Goal: Transaction & Acquisition: Purchase product/service

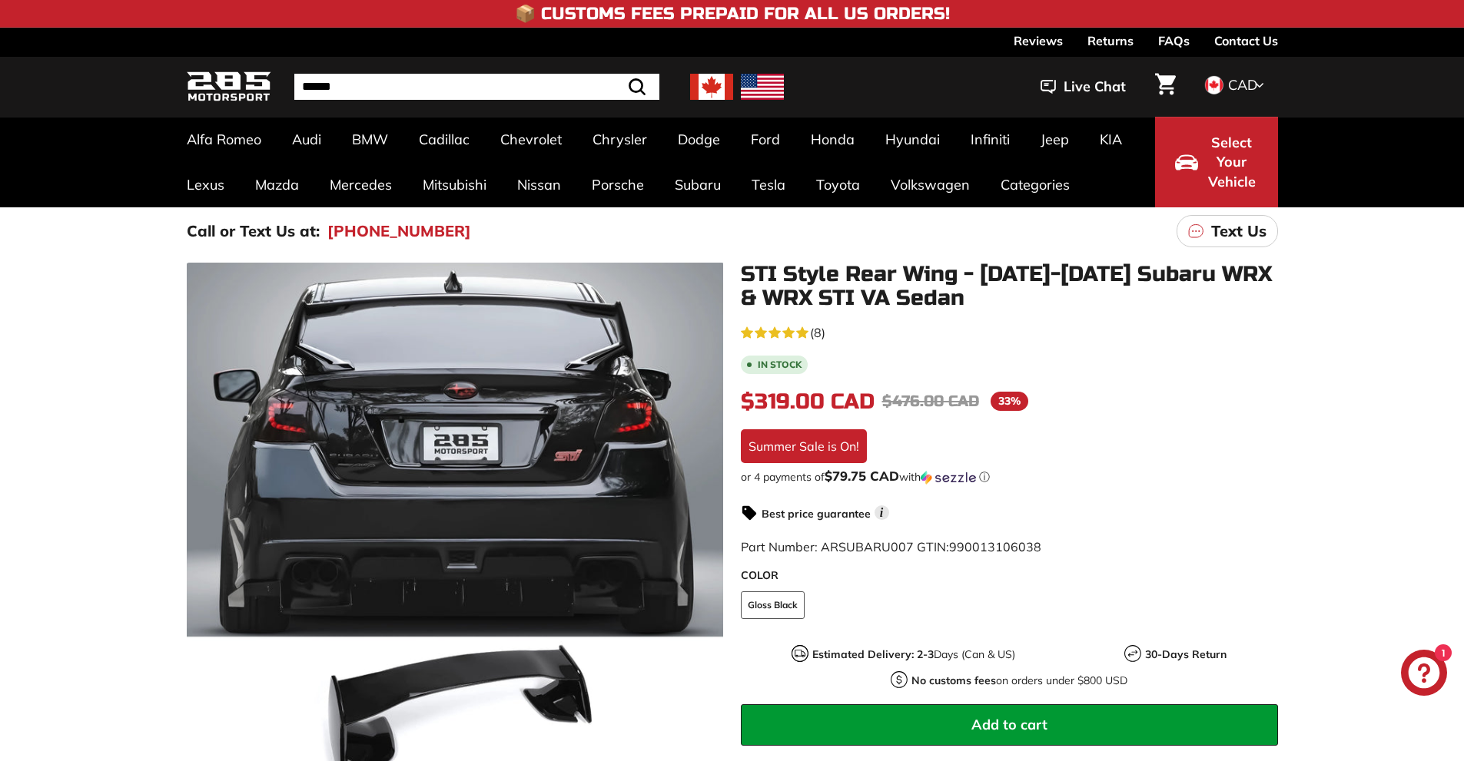
click at [718, 84] on img at bounding box center [711, 87] width 43 height 26
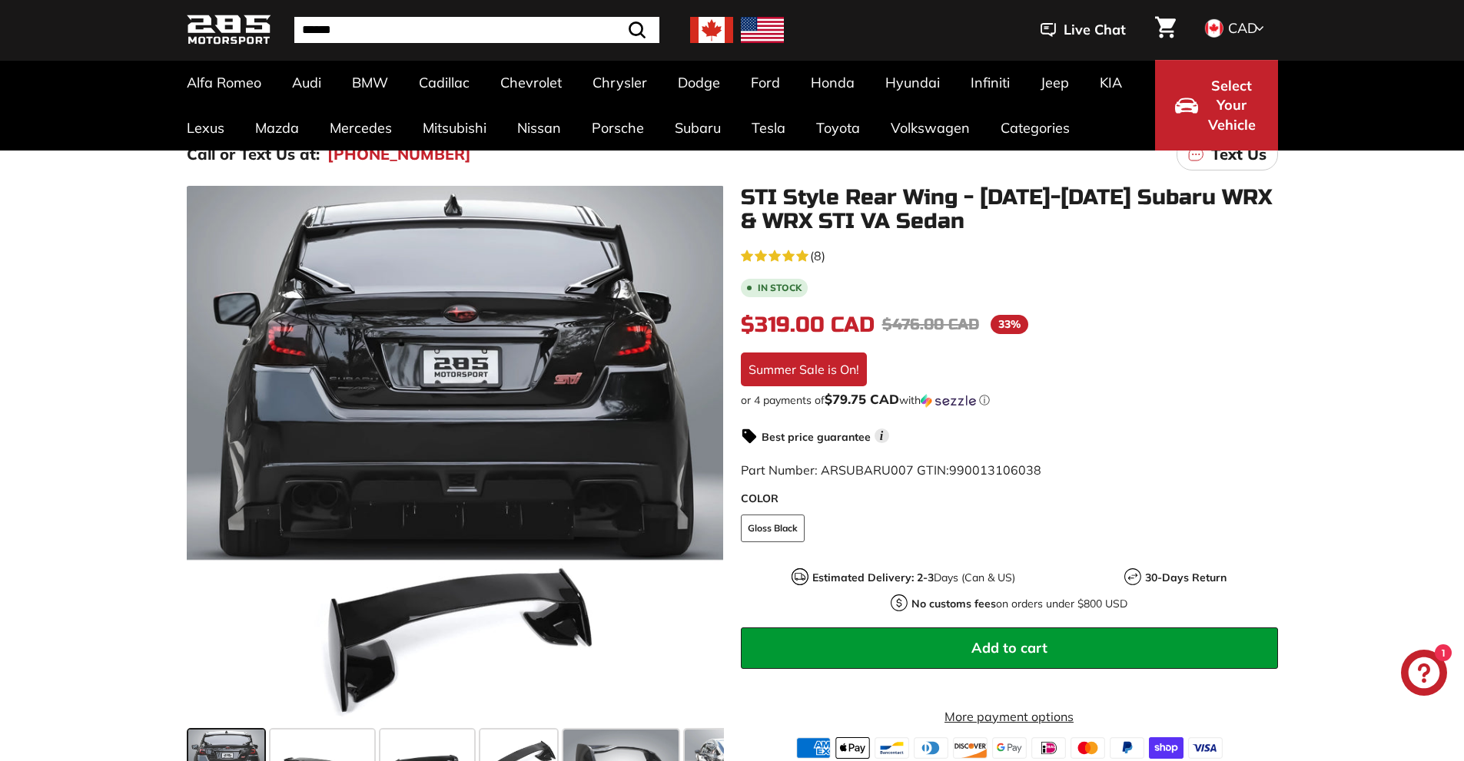
scroll to position [154, 0]
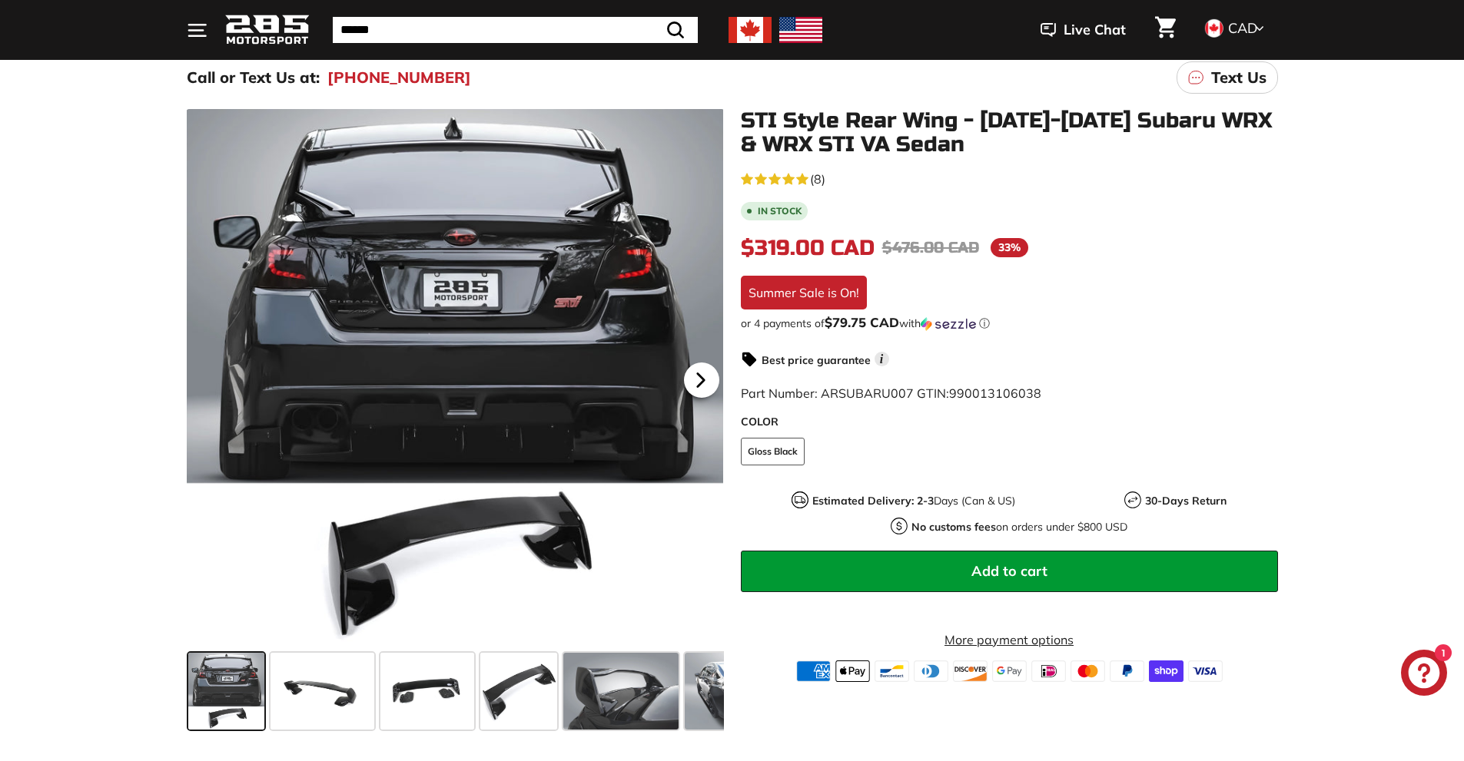
click at [701, 379] on icon at bounding box center [700, 379] width 6 height 13
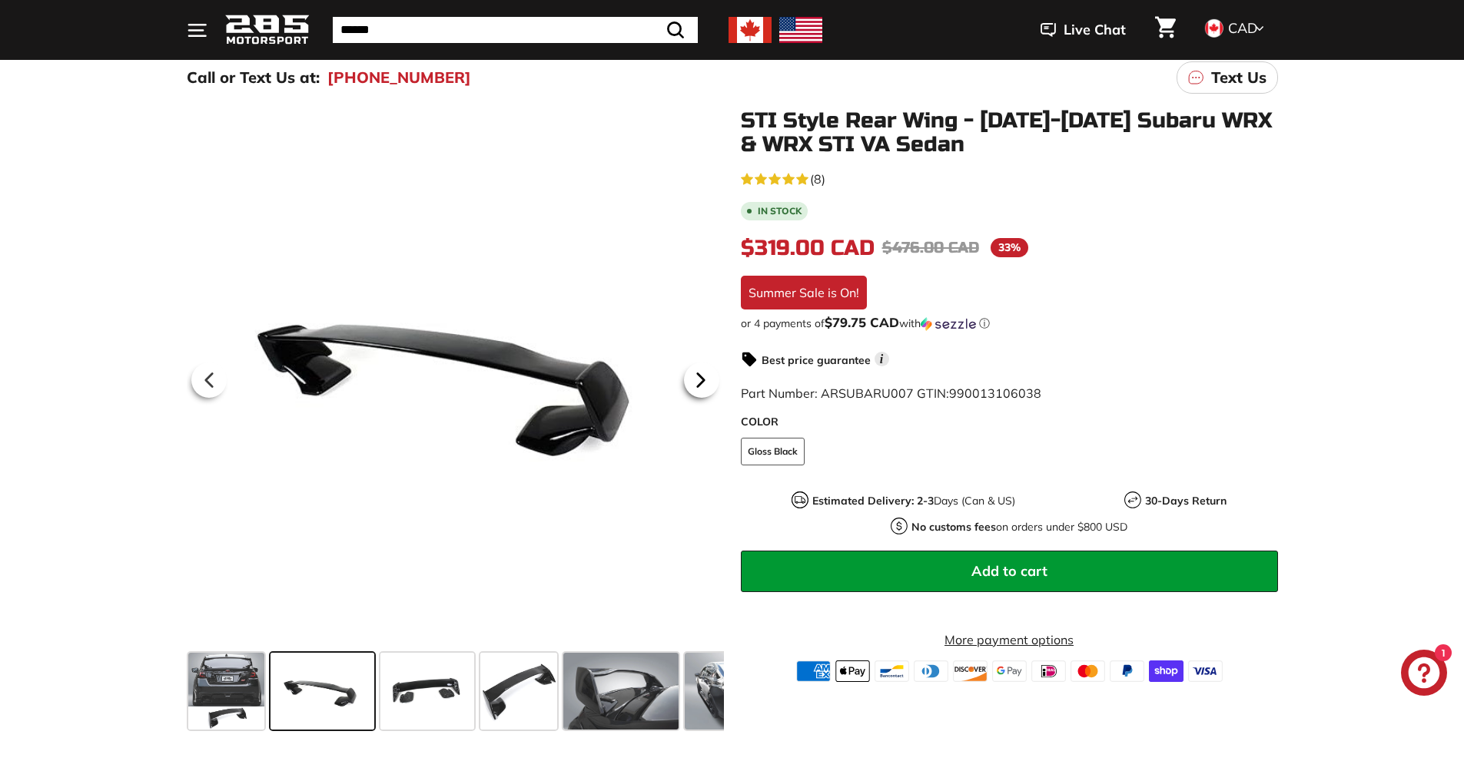
click at [701, 379] on icon at bounding box center [700, 379] width 6 height 13
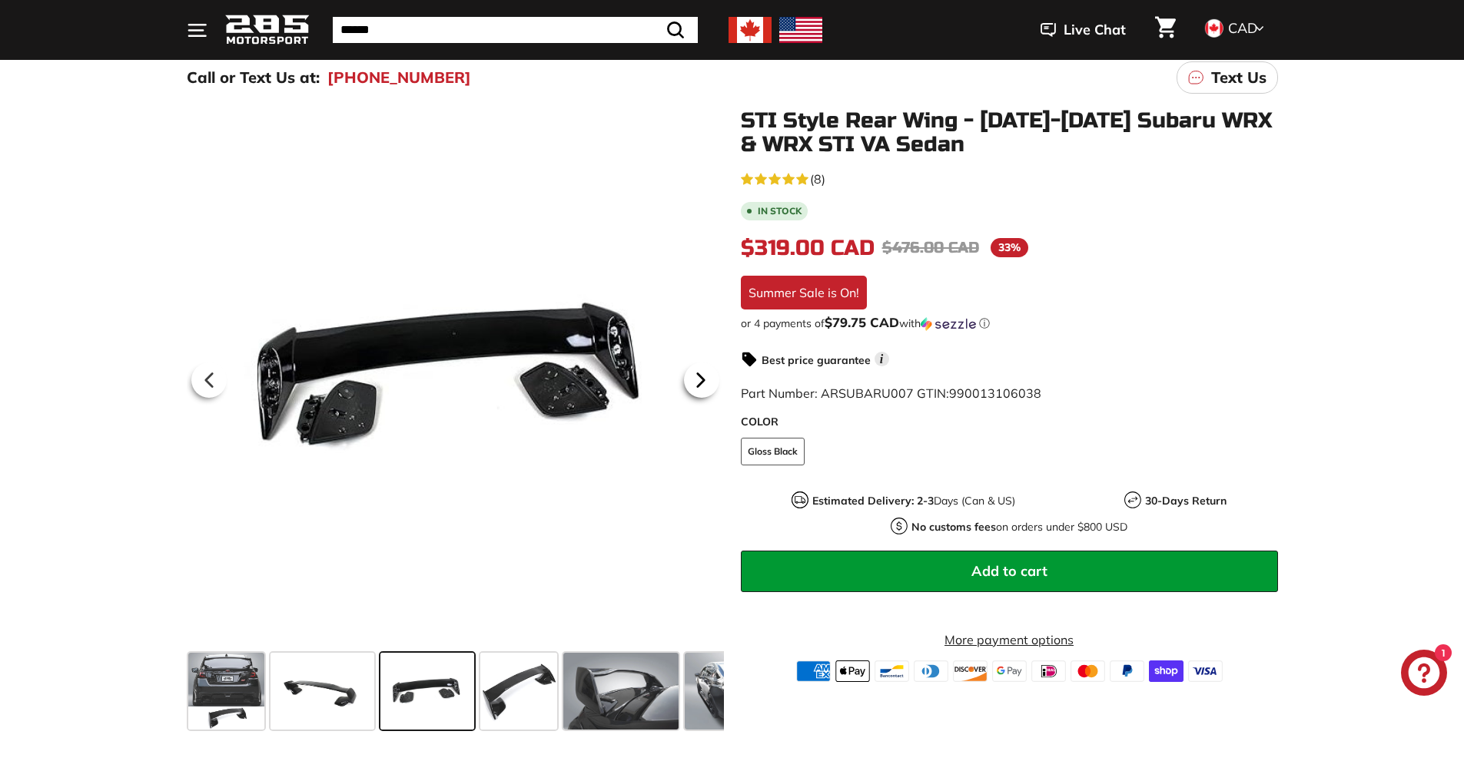
click at [701, 379] on icon at bounding box center [700, 379] width 6 height 13
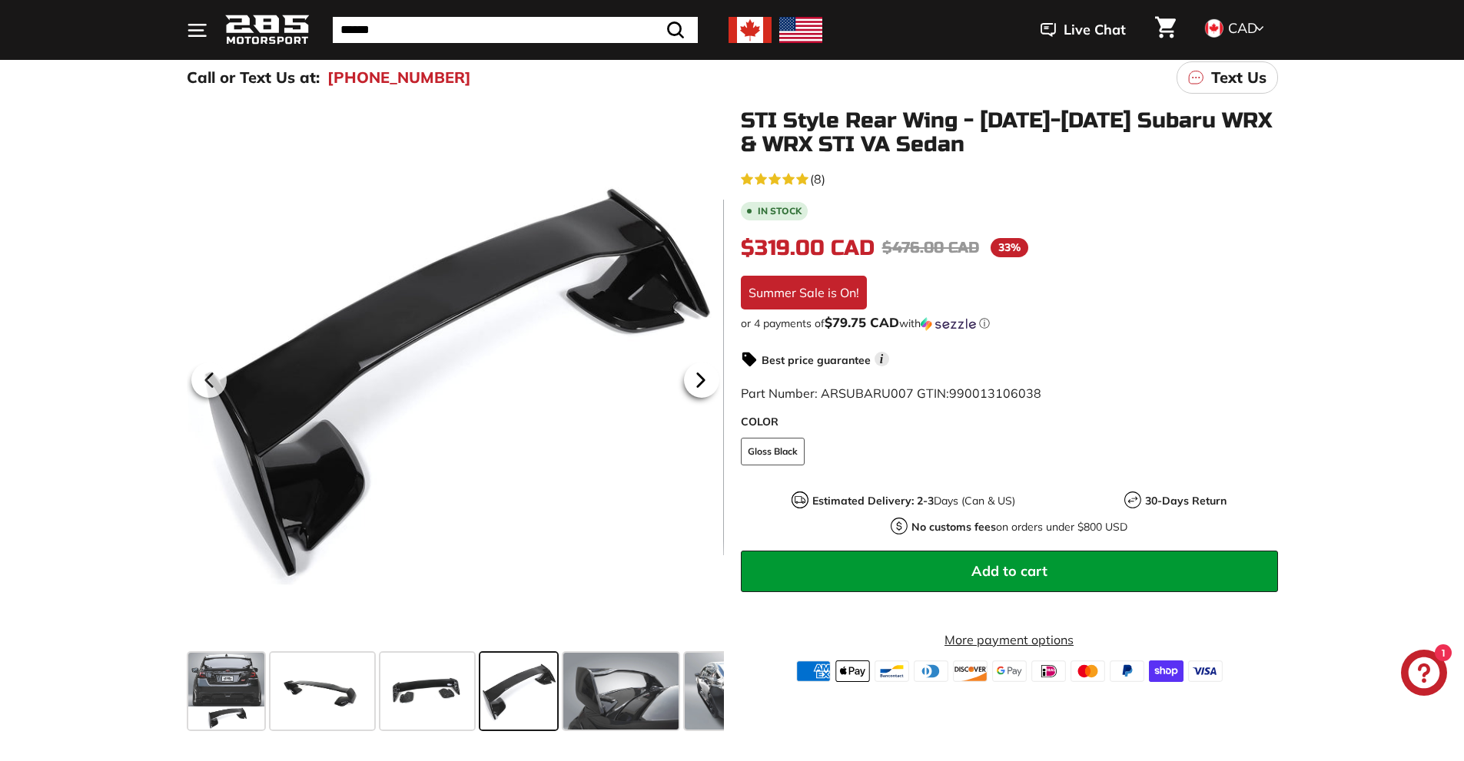
click at [701, 379] on icon at bounding box center [700, 379] width 6 height 13
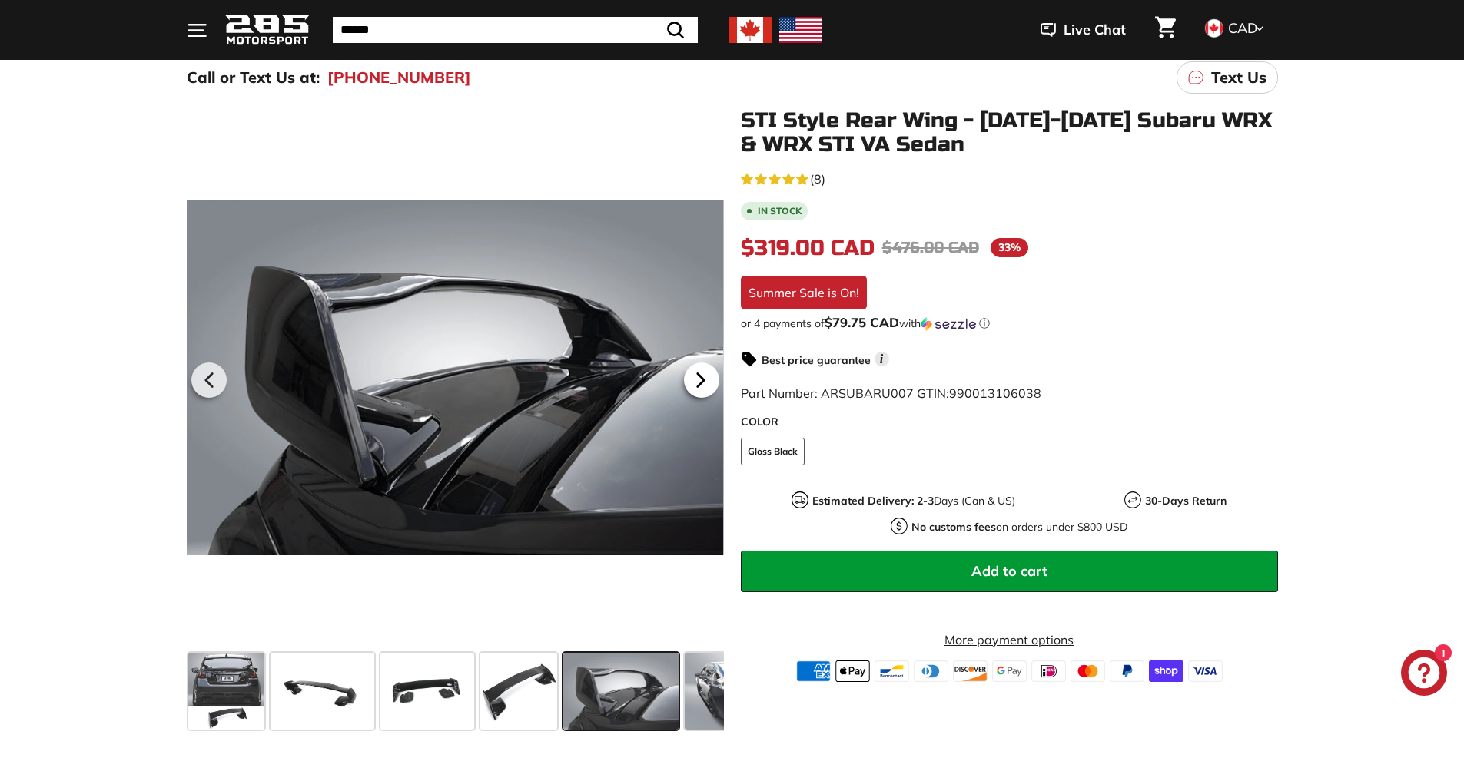
click at [701, 379] on icon at bounding box center [700, 379] width 6 height 13
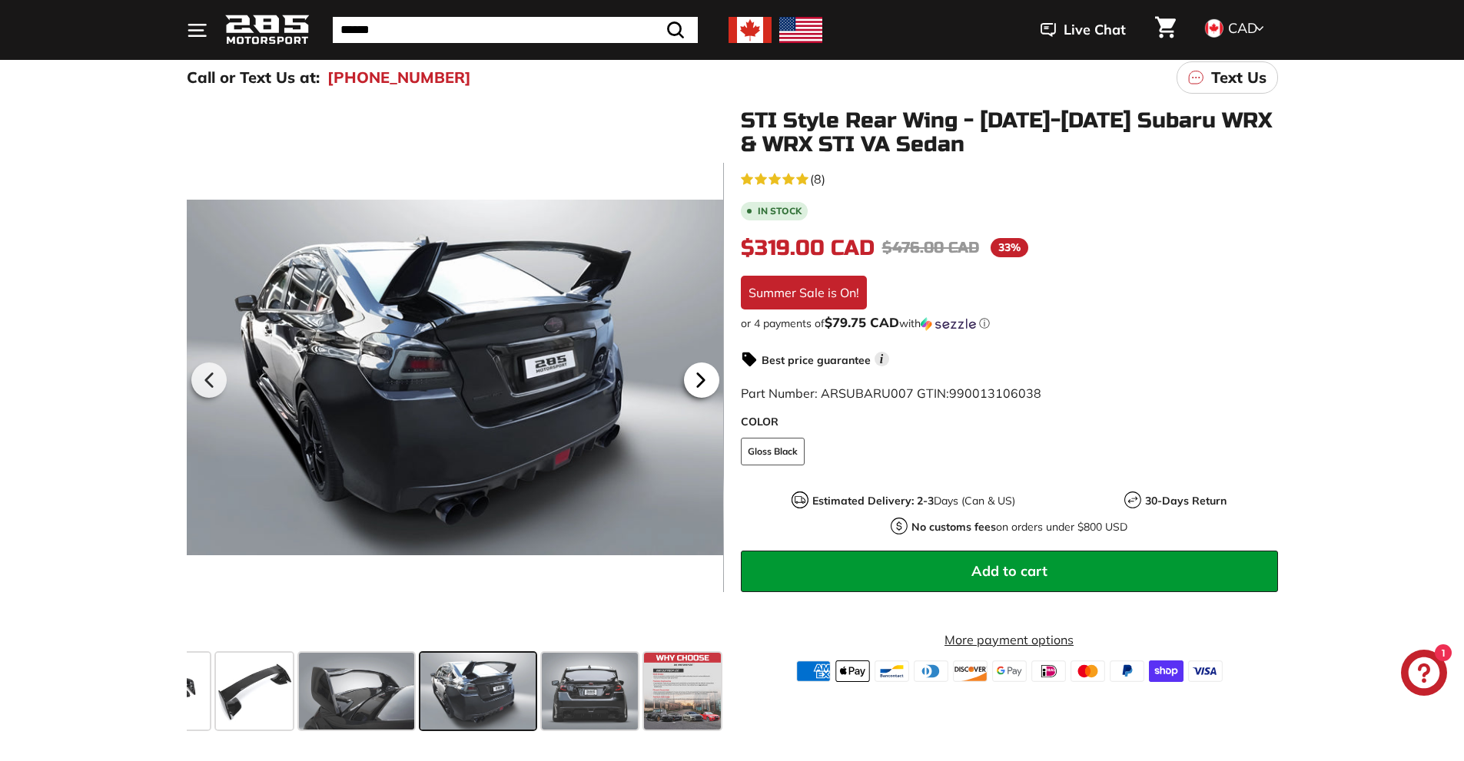
click at [701, 379] on icon at bounding box center [700, 379] width 6 height 13
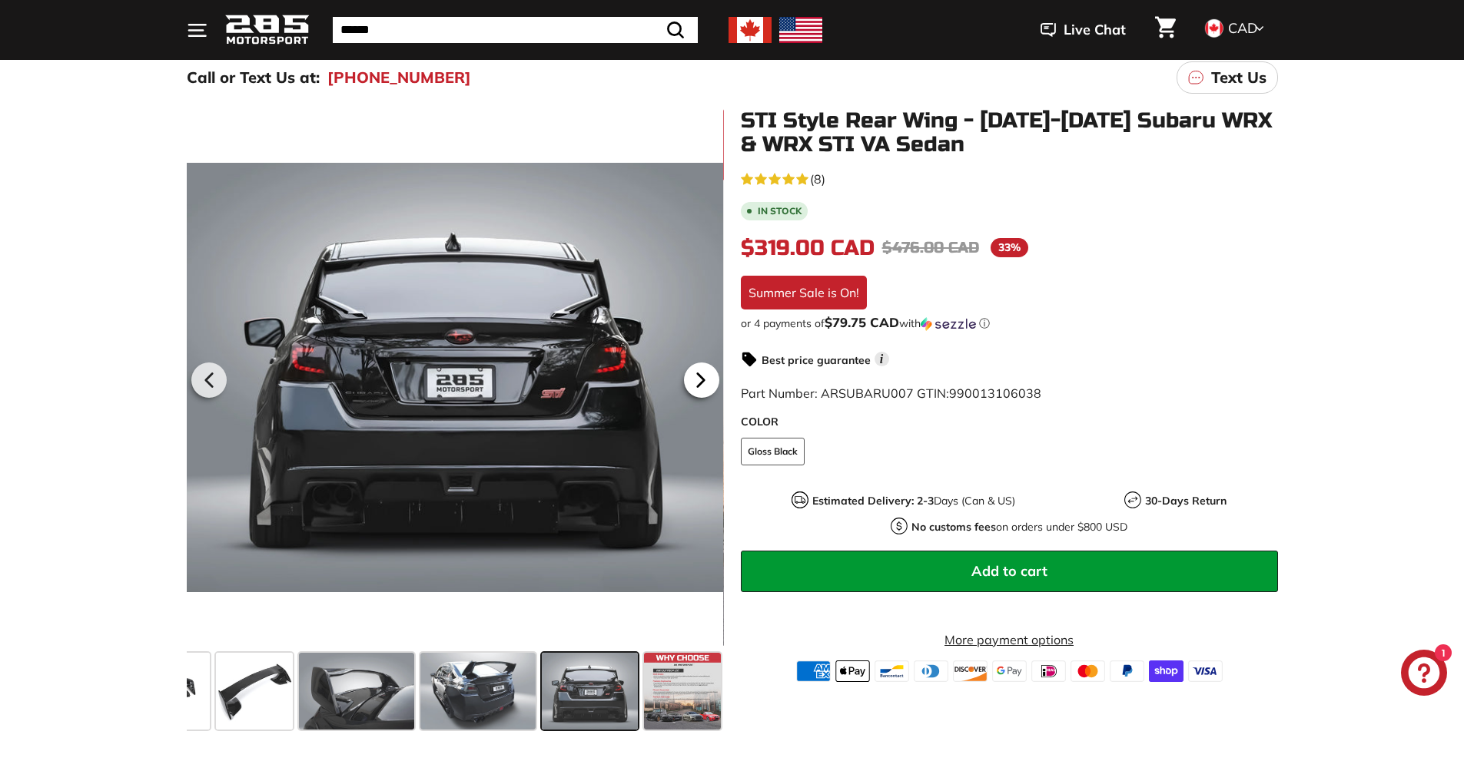
click at [701, 379] on icon at bounding box center [700, 379] width 6 height 13
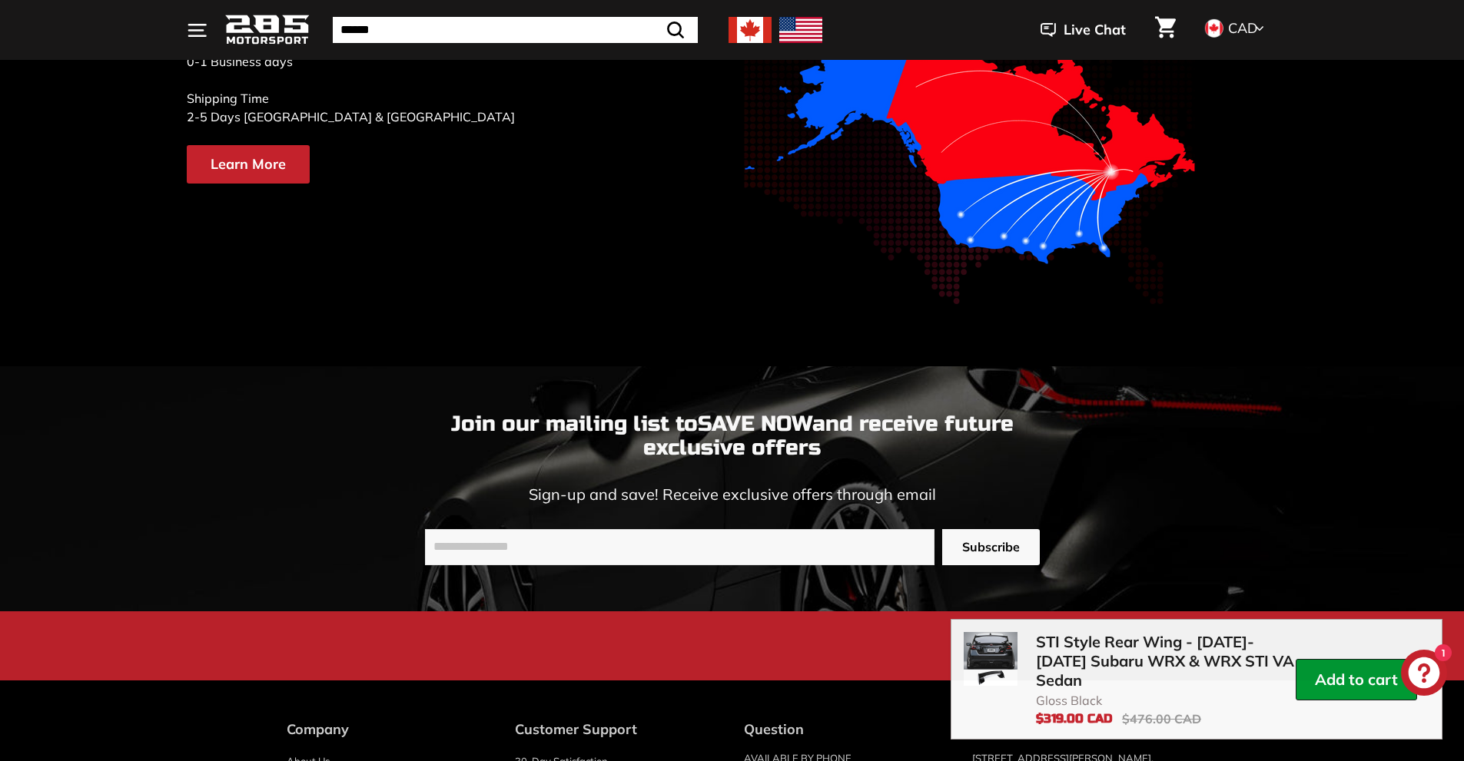
scroll to position [2843, 0]
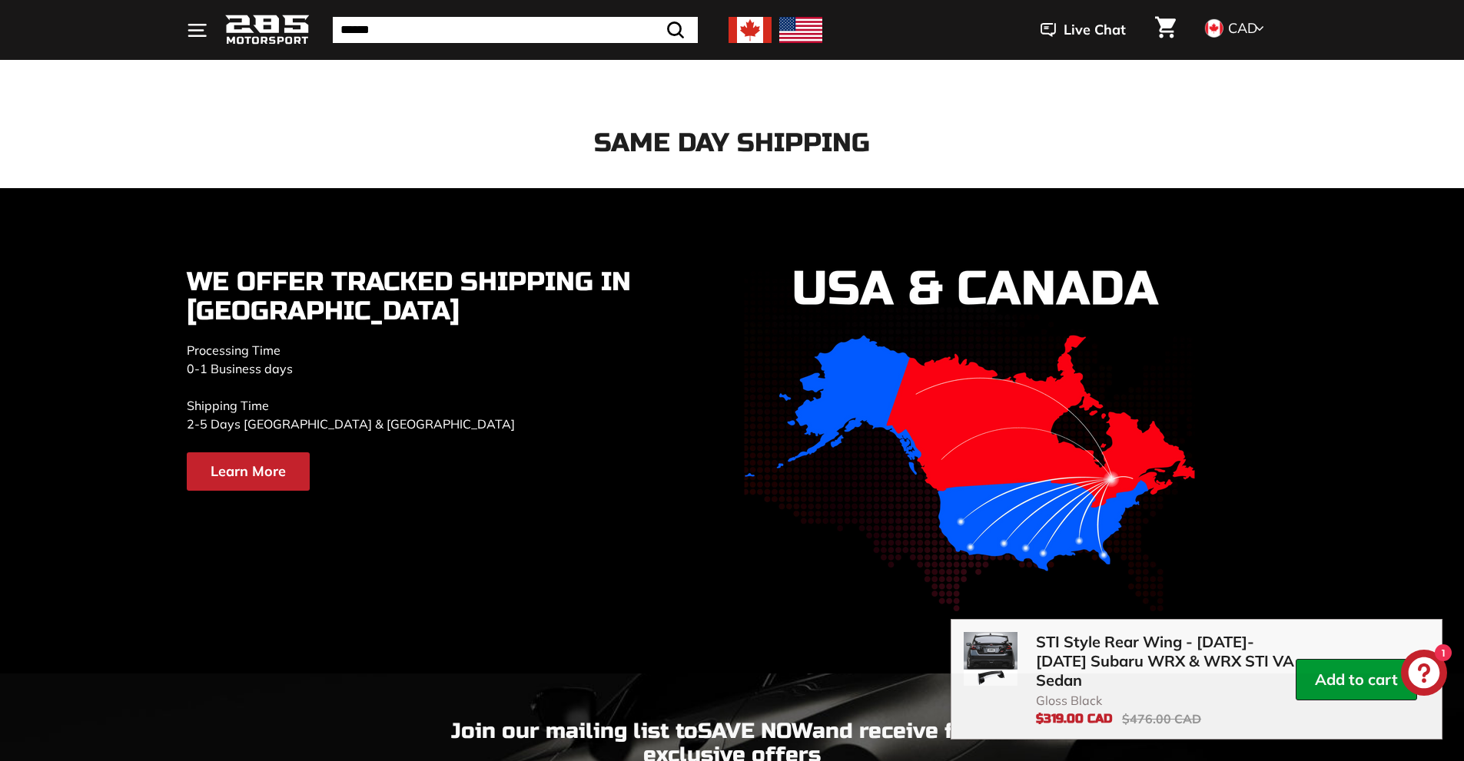
click at [266, 477] on link "Learn More" at bounding box center [248, 472] width 123 height 38
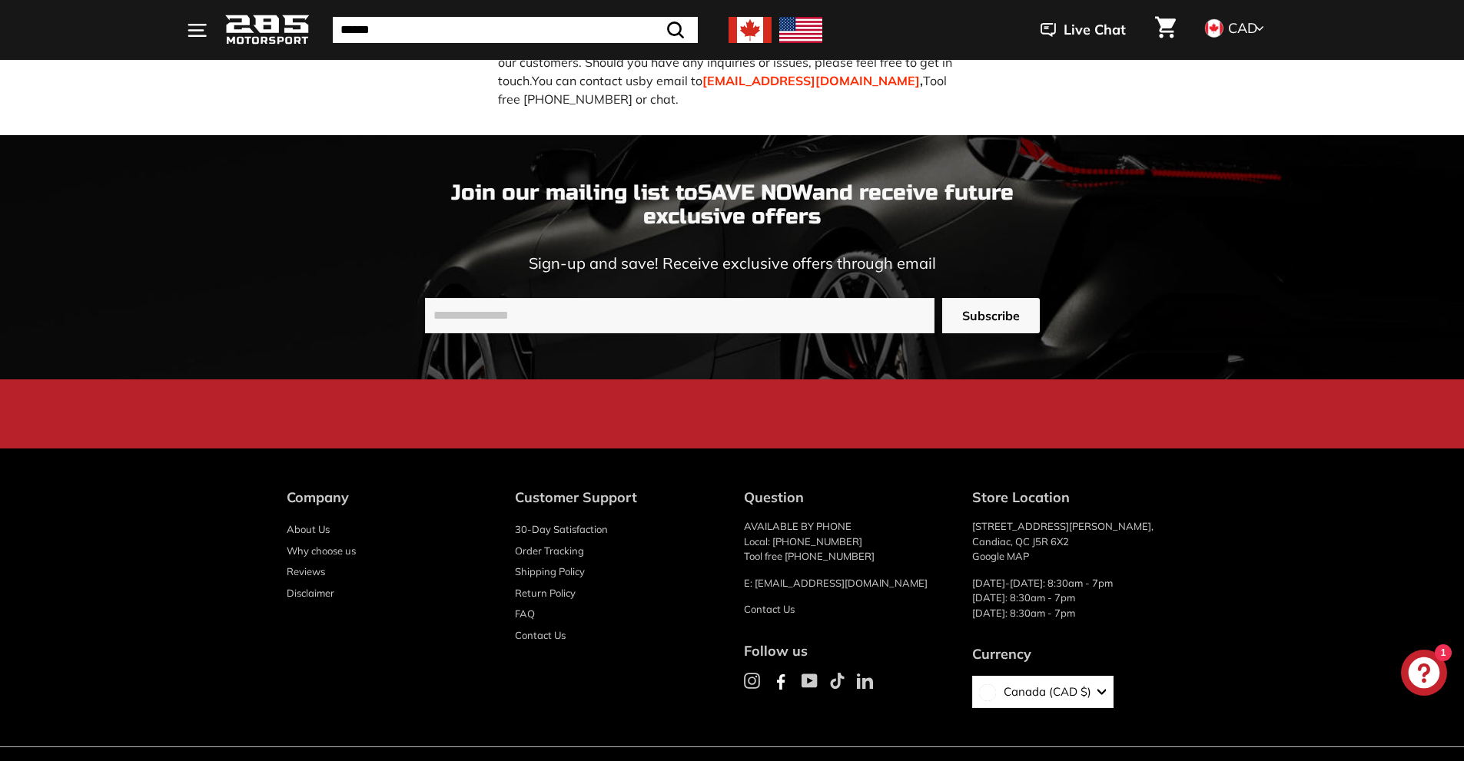
scroll to position [2419, 0]
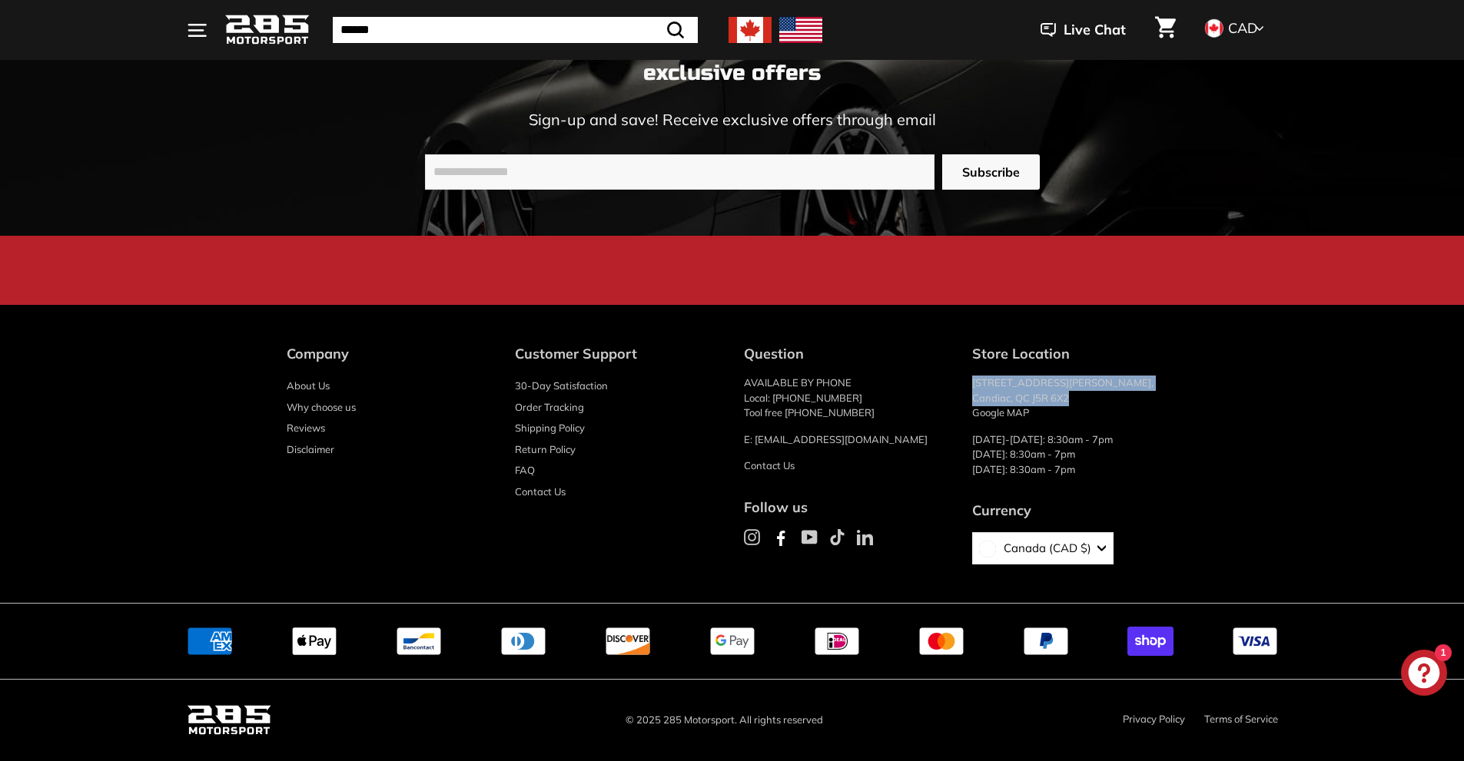
drag, startPoint x: 972, startPoint y: 379, endPoint x: 1167, endPoint y: 395, distance: 195.8
click at [1167, 395] on p "66 Rue Paul-Gauguin, Candiac, QC J5R 6X2 Google MAP" at bounding box center [1075, 398] width 206 height 45
click at [1001, 388] on p "66 Rue Paul-Gauguin, Candiac, QC J5R 6X2 Google MAP" at bounding box center [1075, 398] width 206 height 45
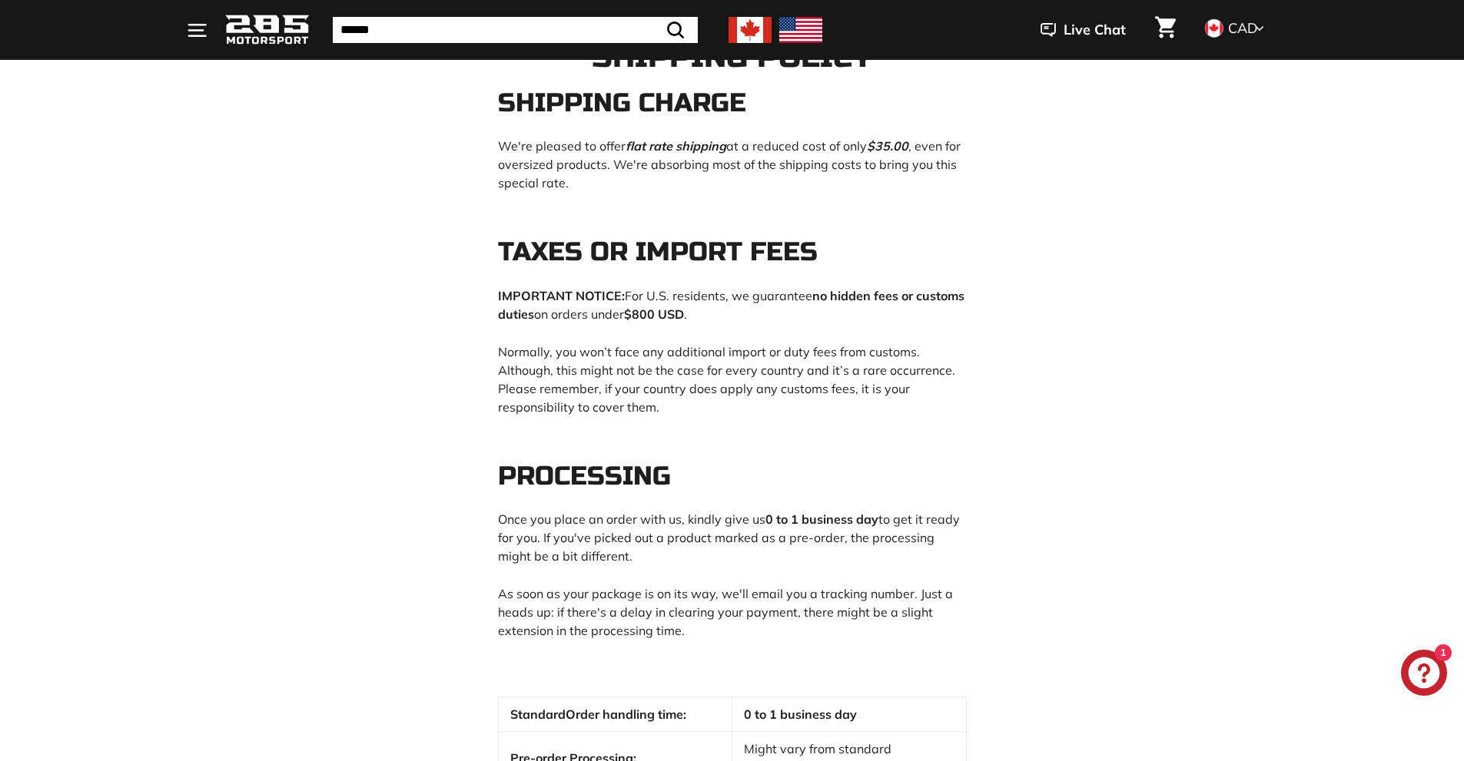
scroll to position [0, 0]
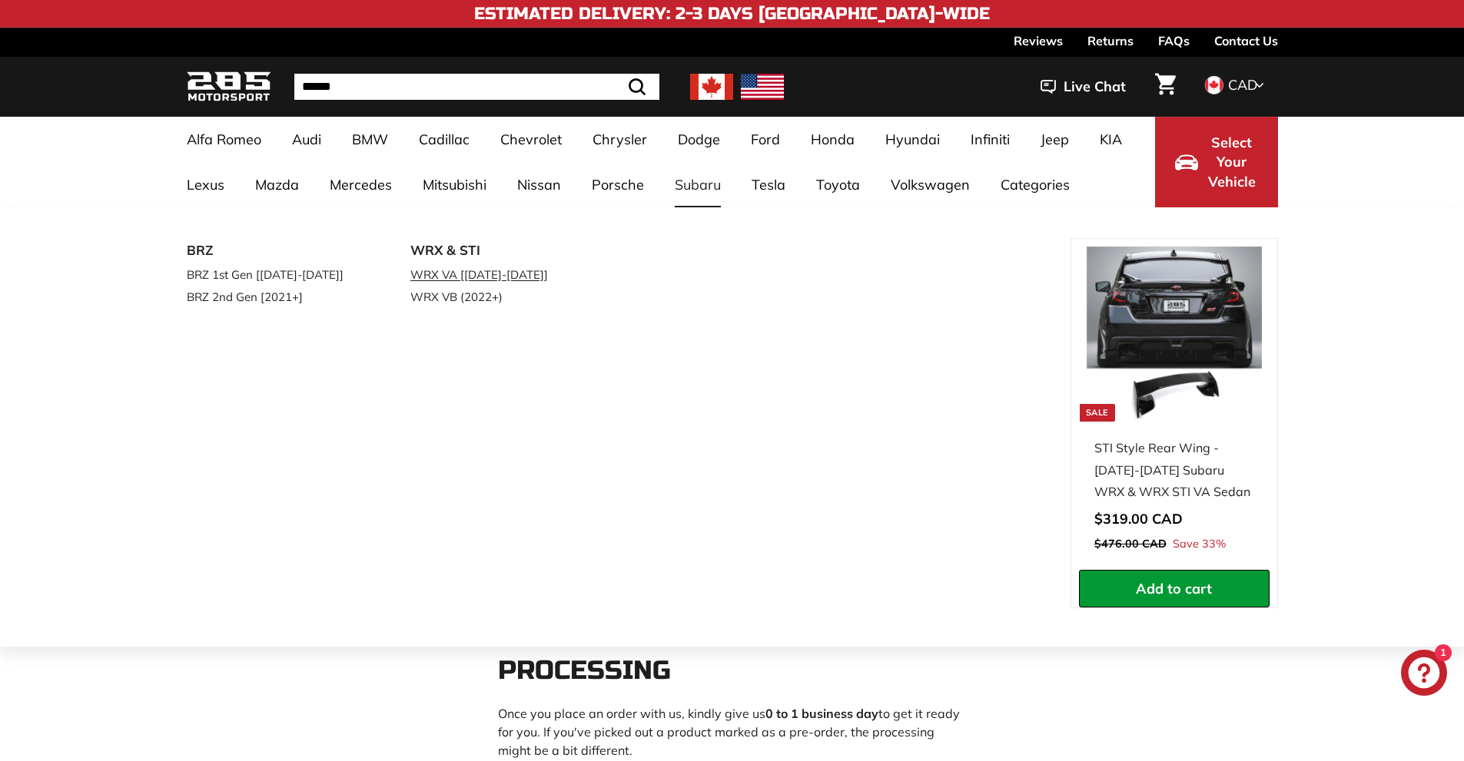
click at [459, 279] on link "WRX VA [[DATE]-[DATE]]" at bounding box center [500, 275] width 181 height 22
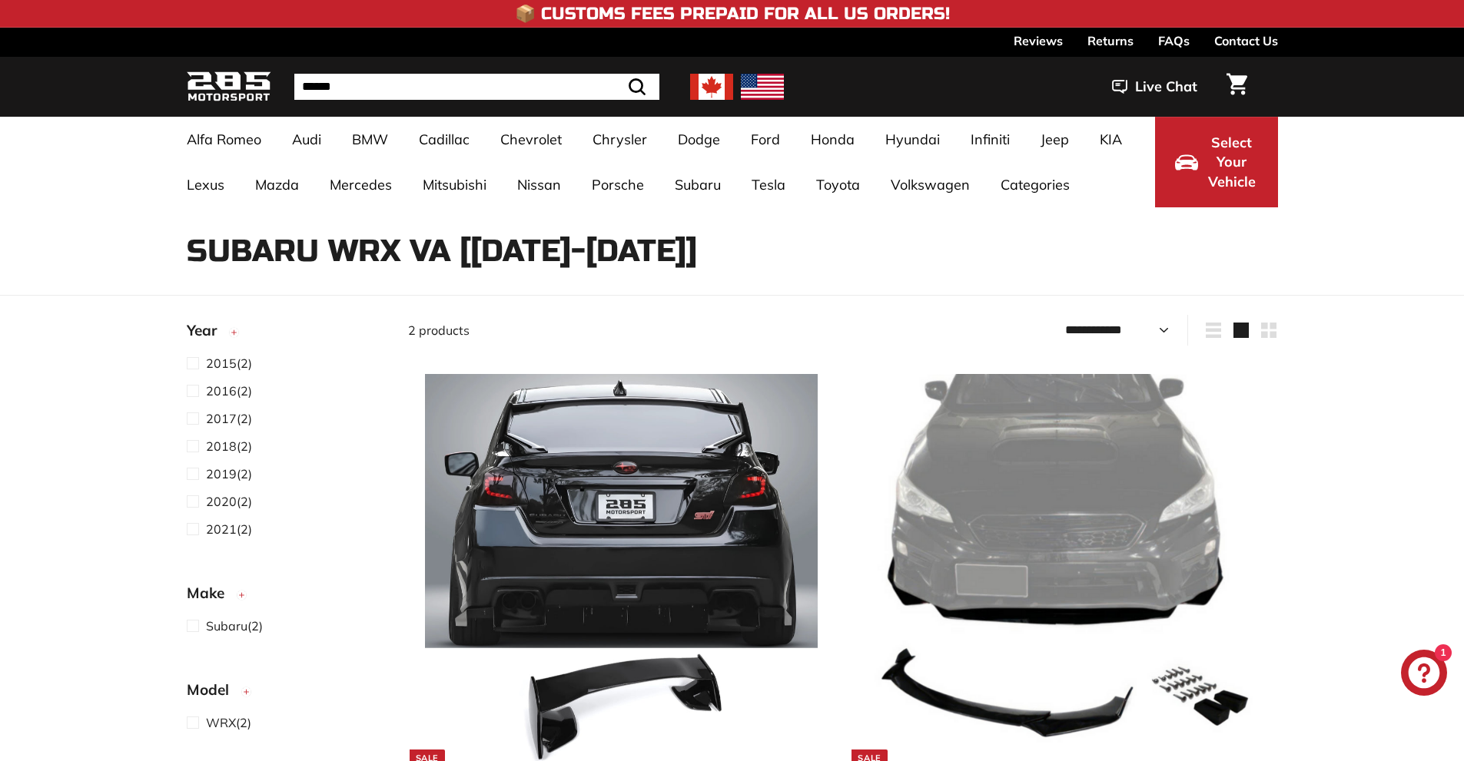
select select "**********"
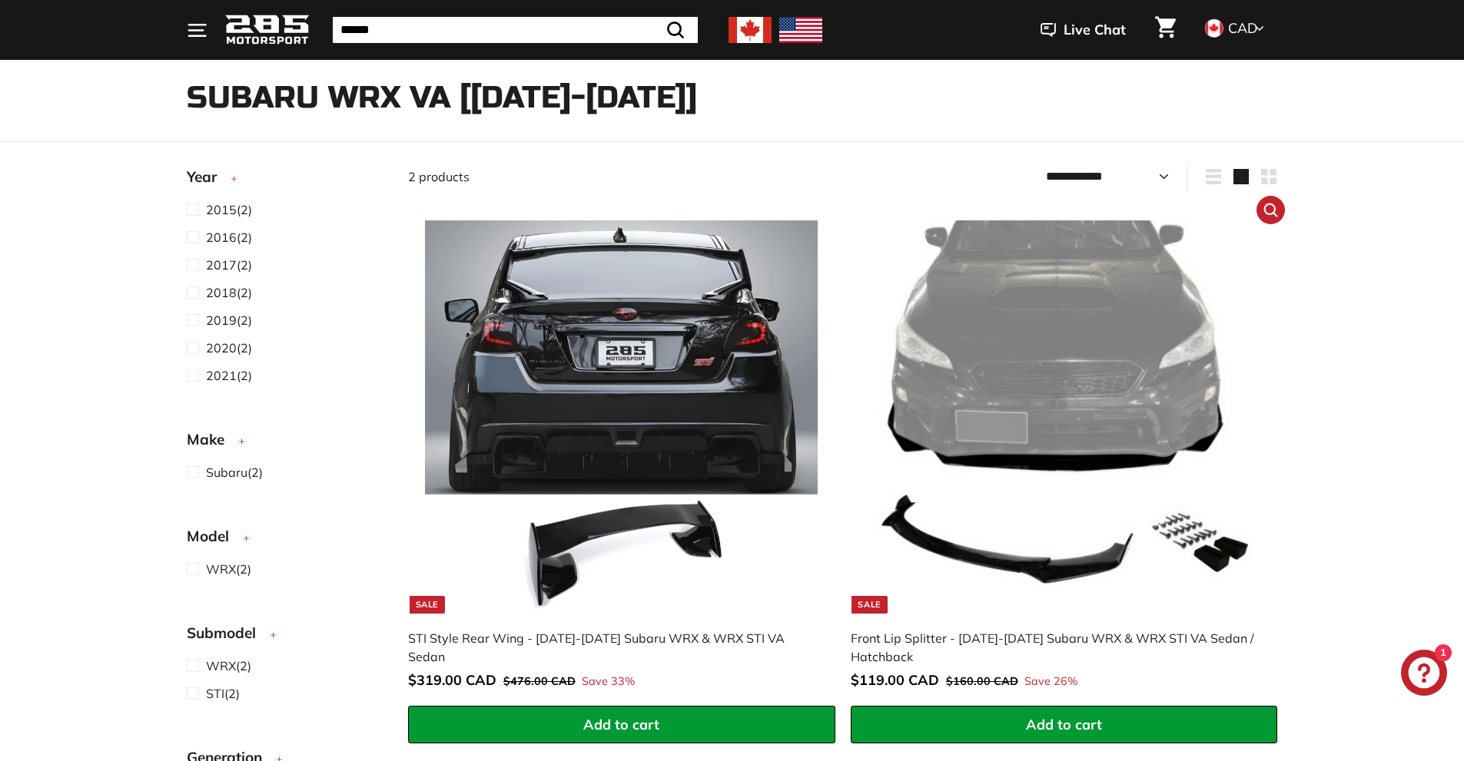
scroll to position [230, 0]
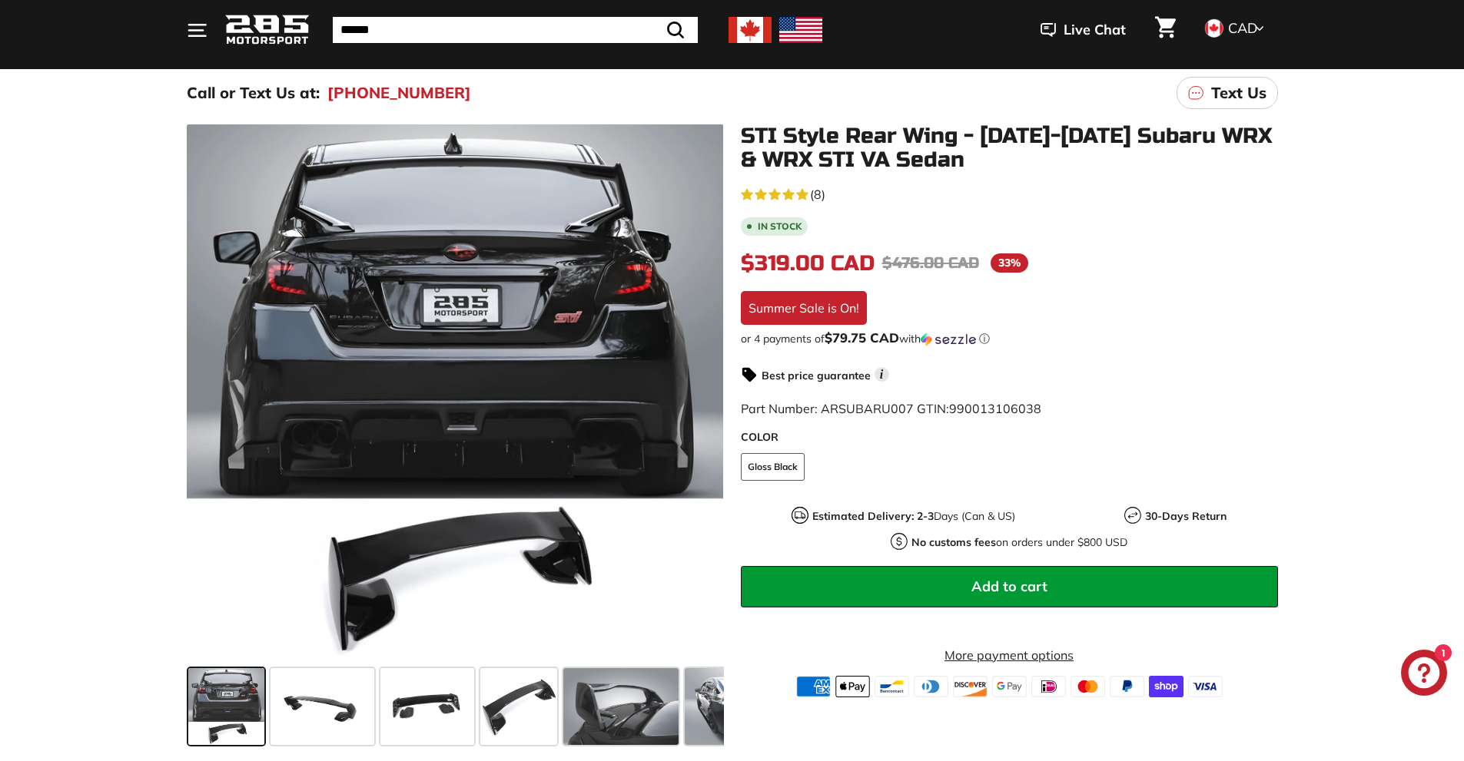
scroll to position [369, 0]
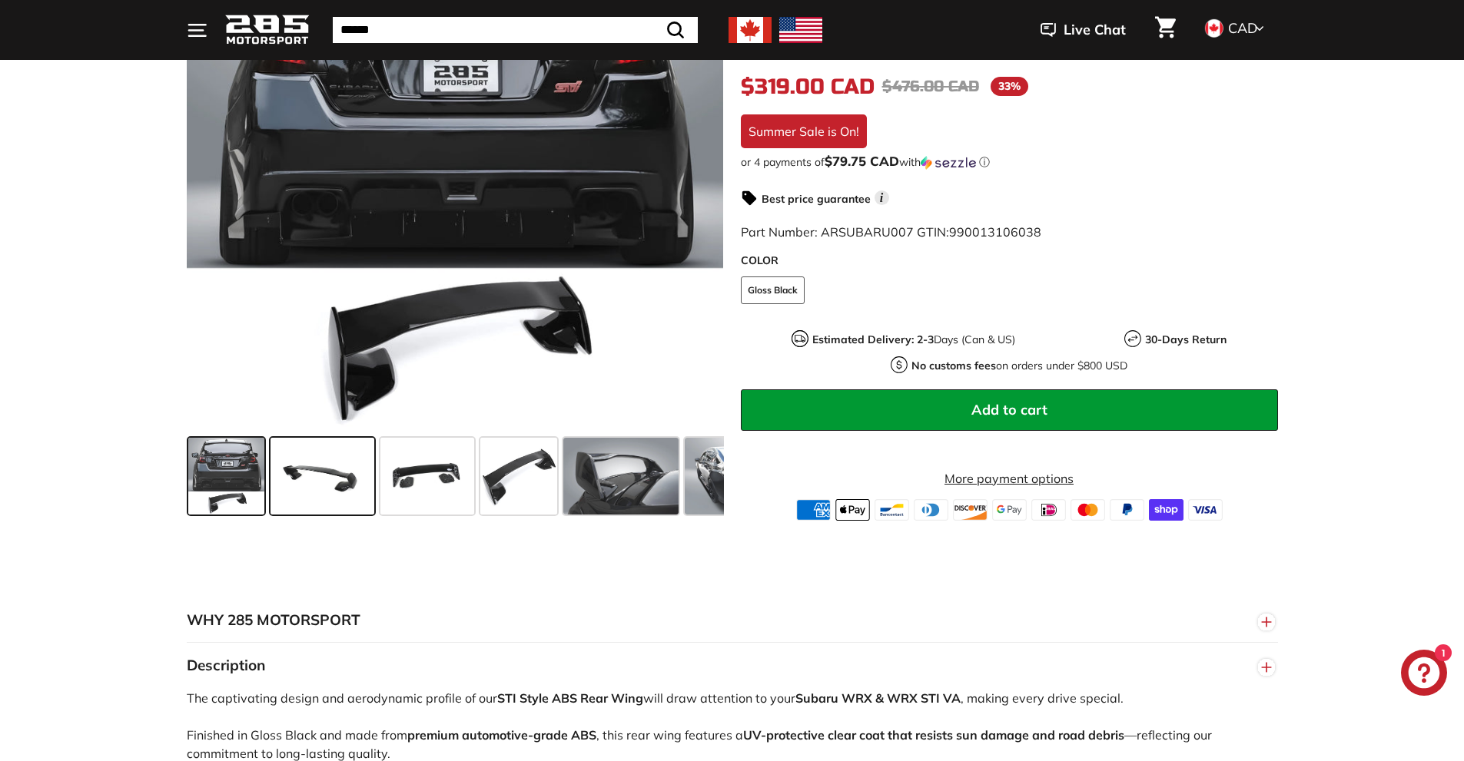
click at [308, 464] on span at bounding box center [322, 476] width 104 height 77
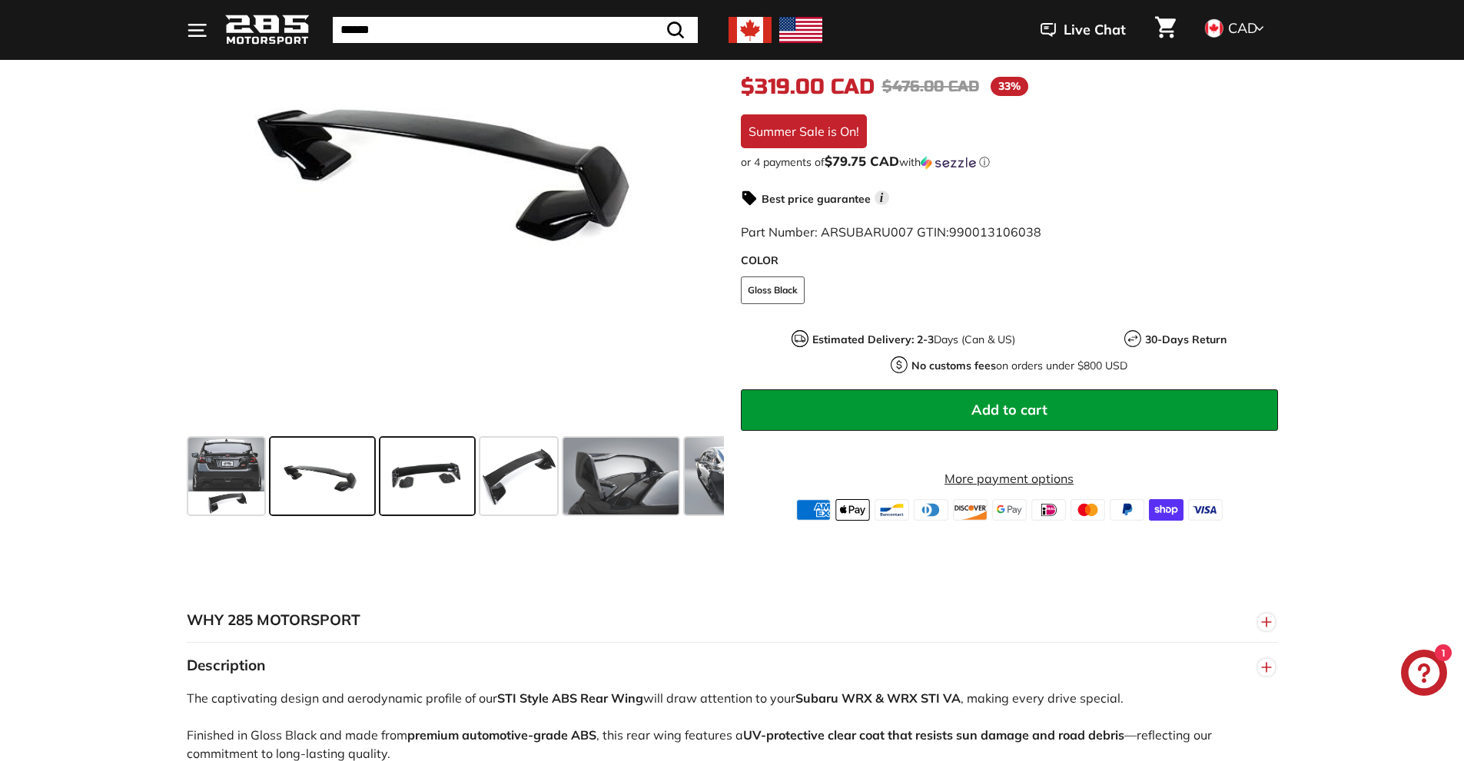
click at [433, 478] on span at bounding box center [427, 476] width 94 height 77
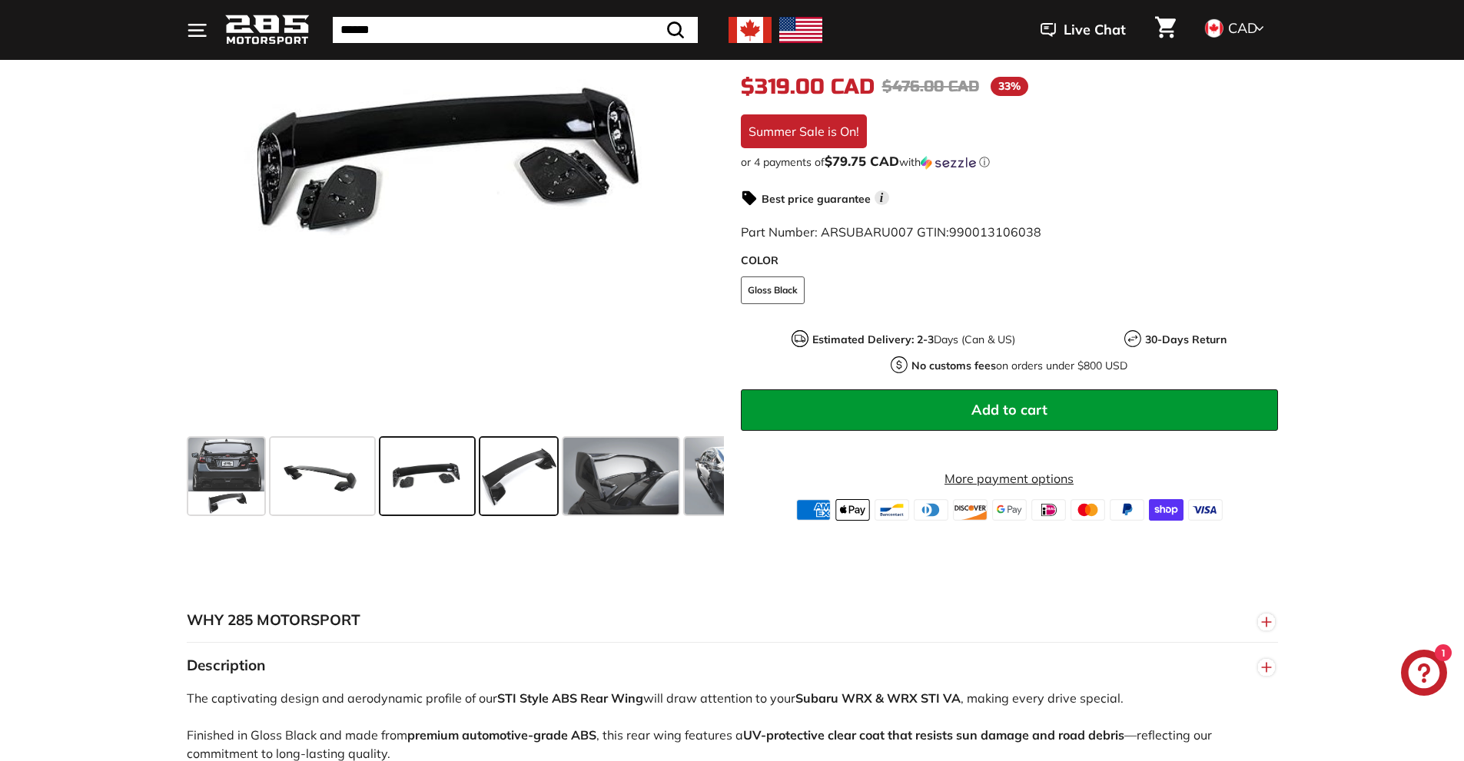
scroll to position [215, 0]
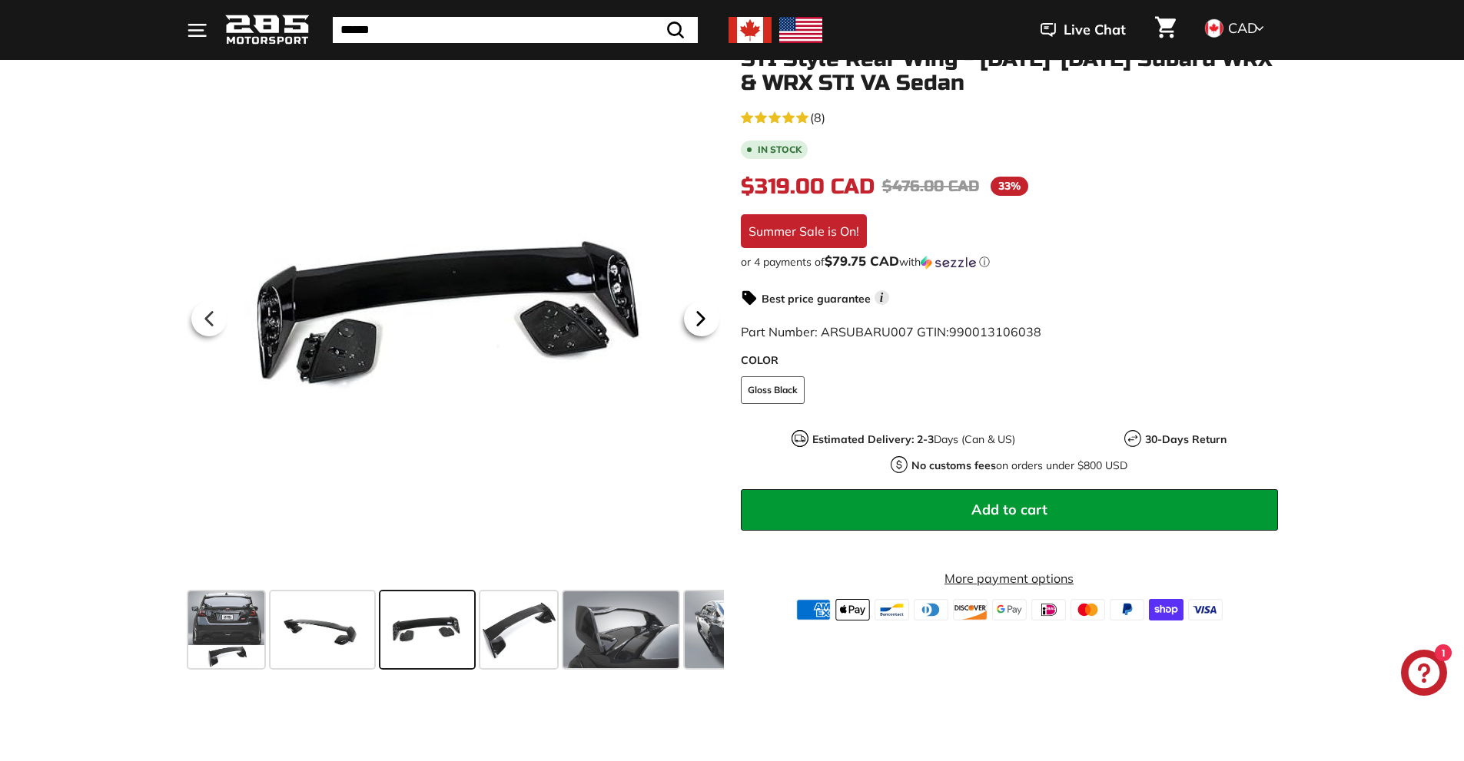
click at [698, 325] on icon at bounding box center [700, 318] width 6 height 13
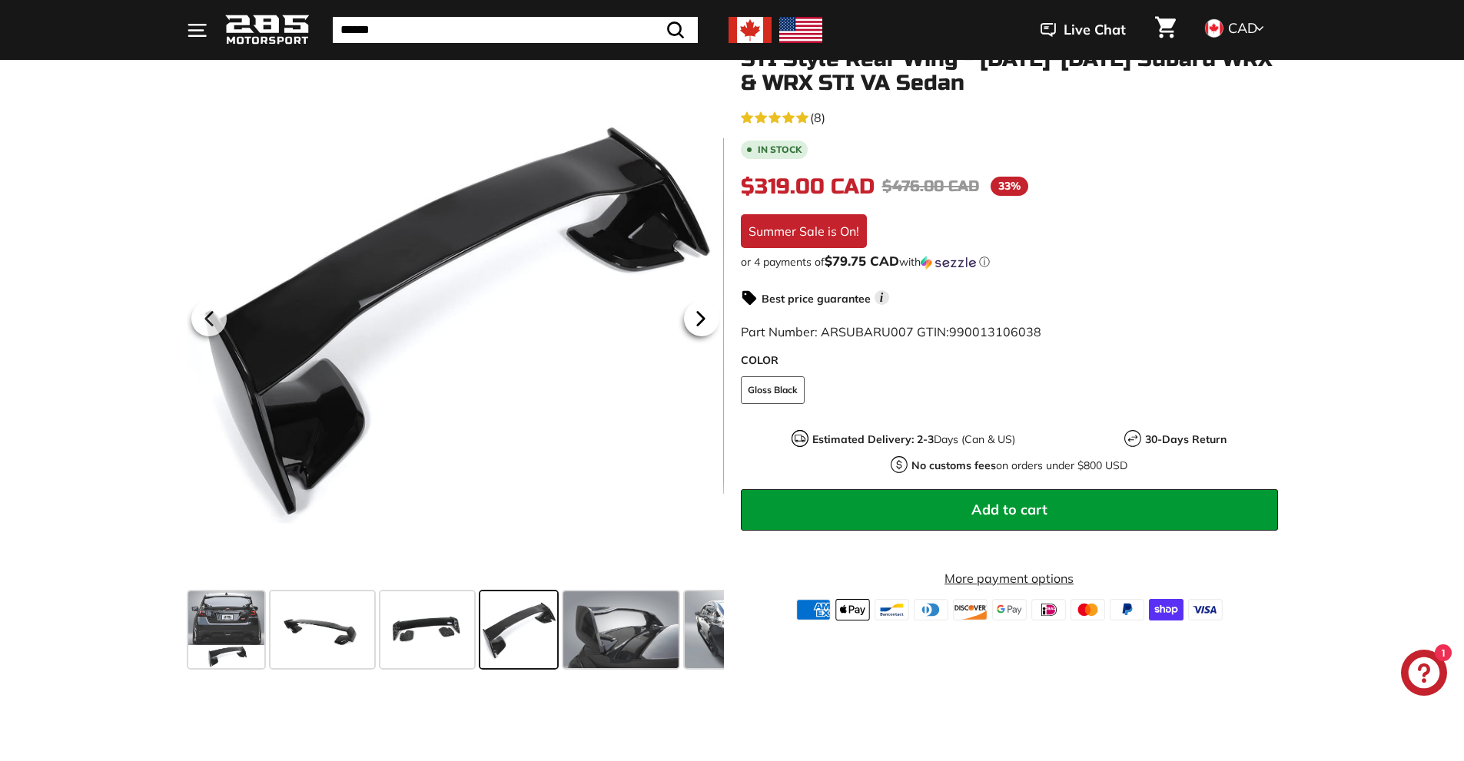
click at [698, 325] on icon at bounding box center [700, 318] width 6 height 13
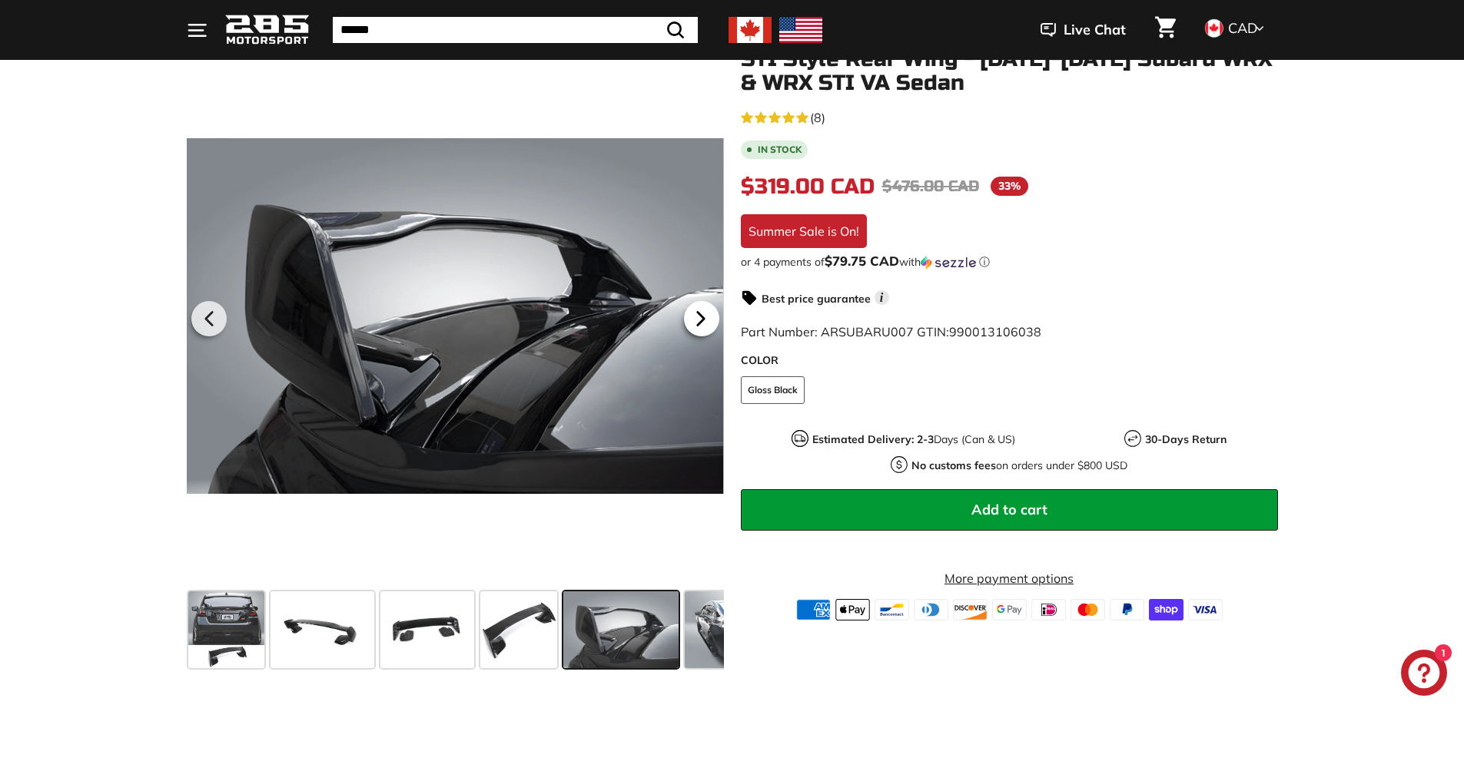
click at [698, 325] on icon at bounding box center [700, 318] width 6 height 13
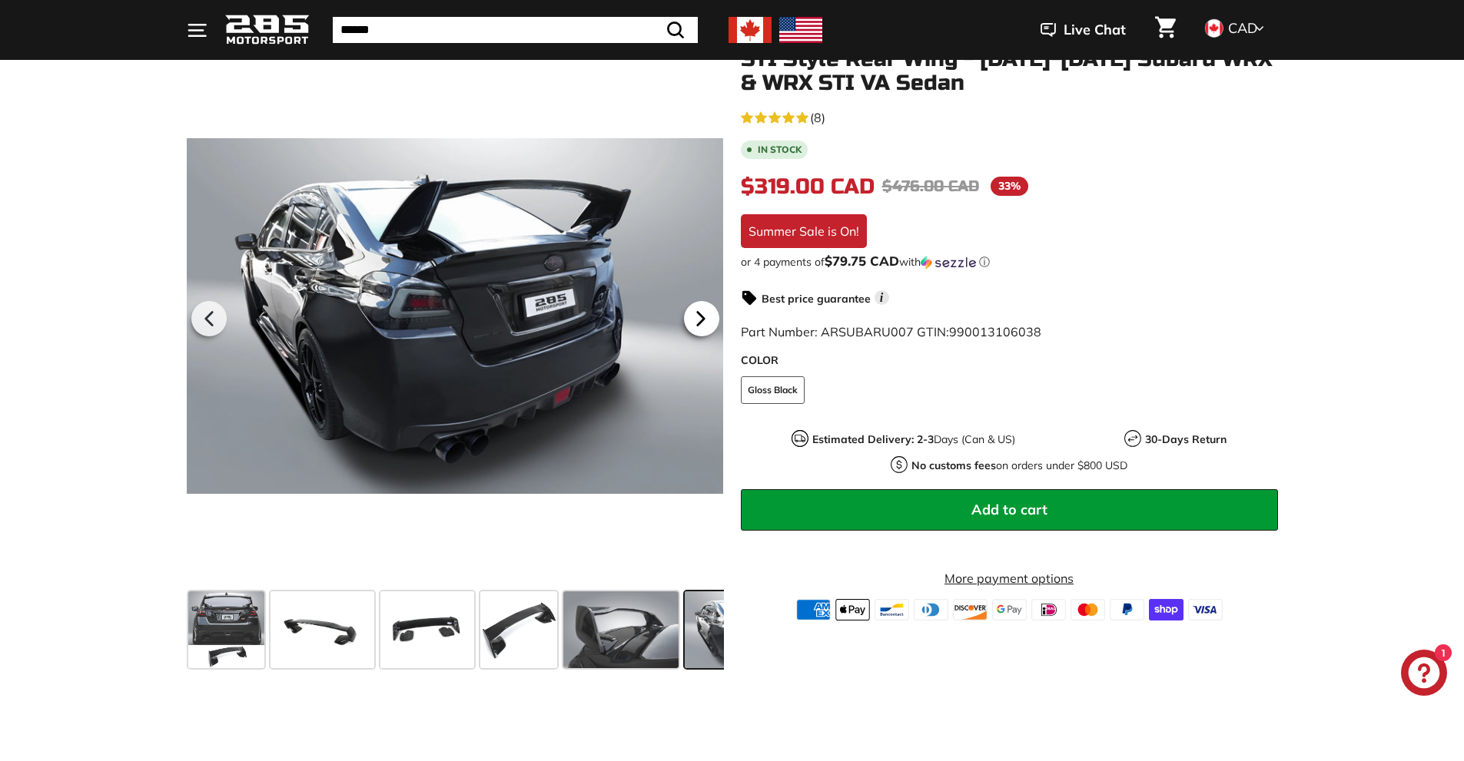
scroll to position [0, 264]
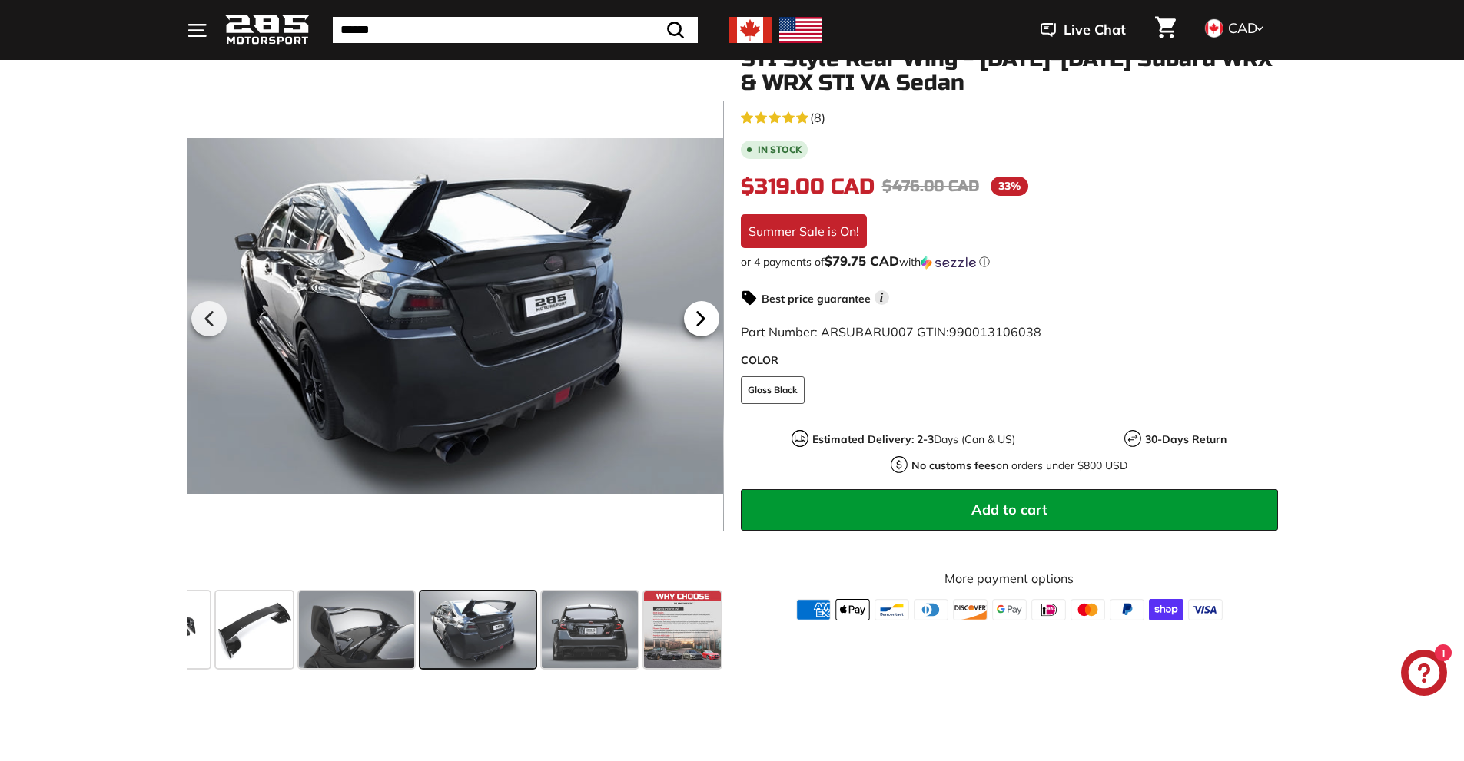
click at [698, 325] on icon at bounding box center [700, 318] width 6 height 13
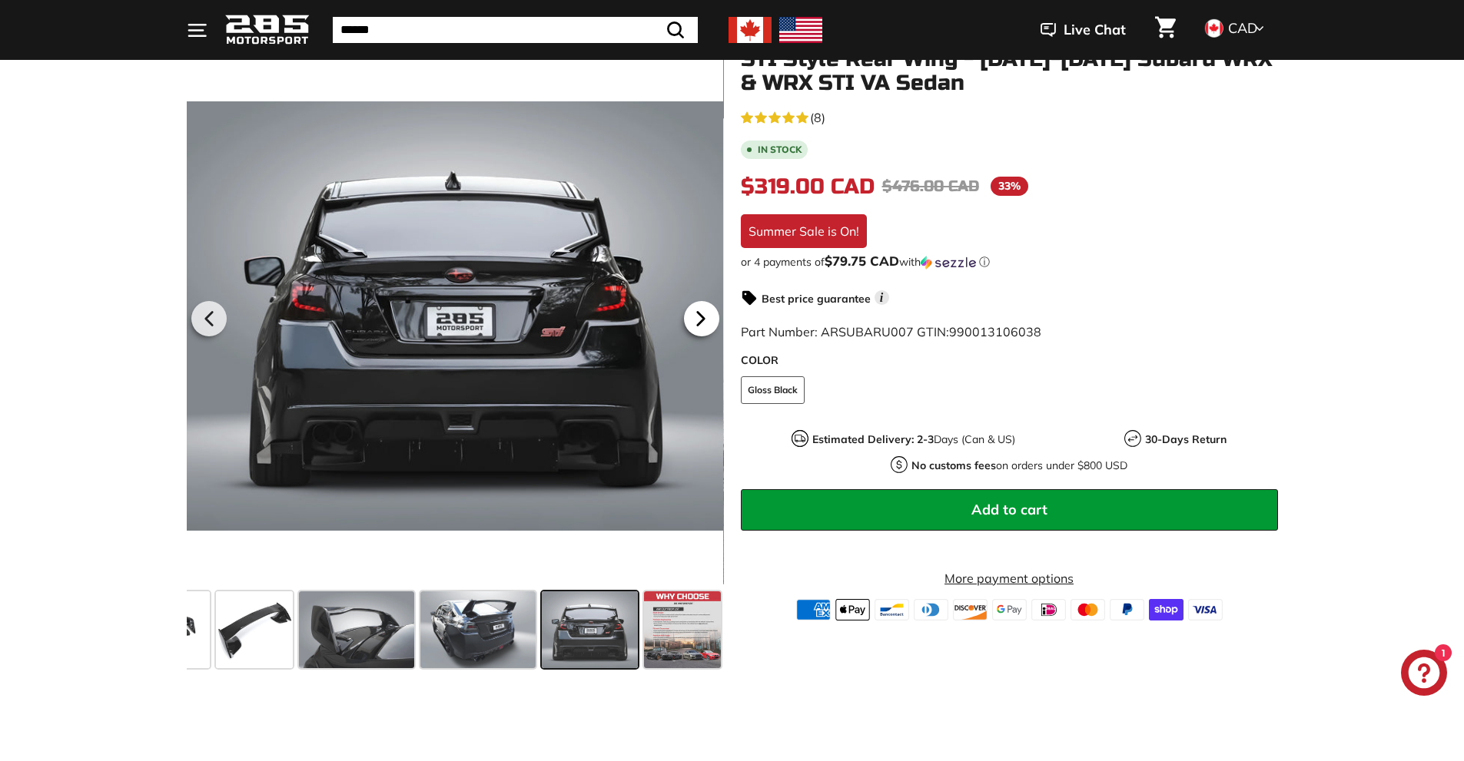
click at [698, 325] on icon at bounding box center [700, 318] width 6 height 13
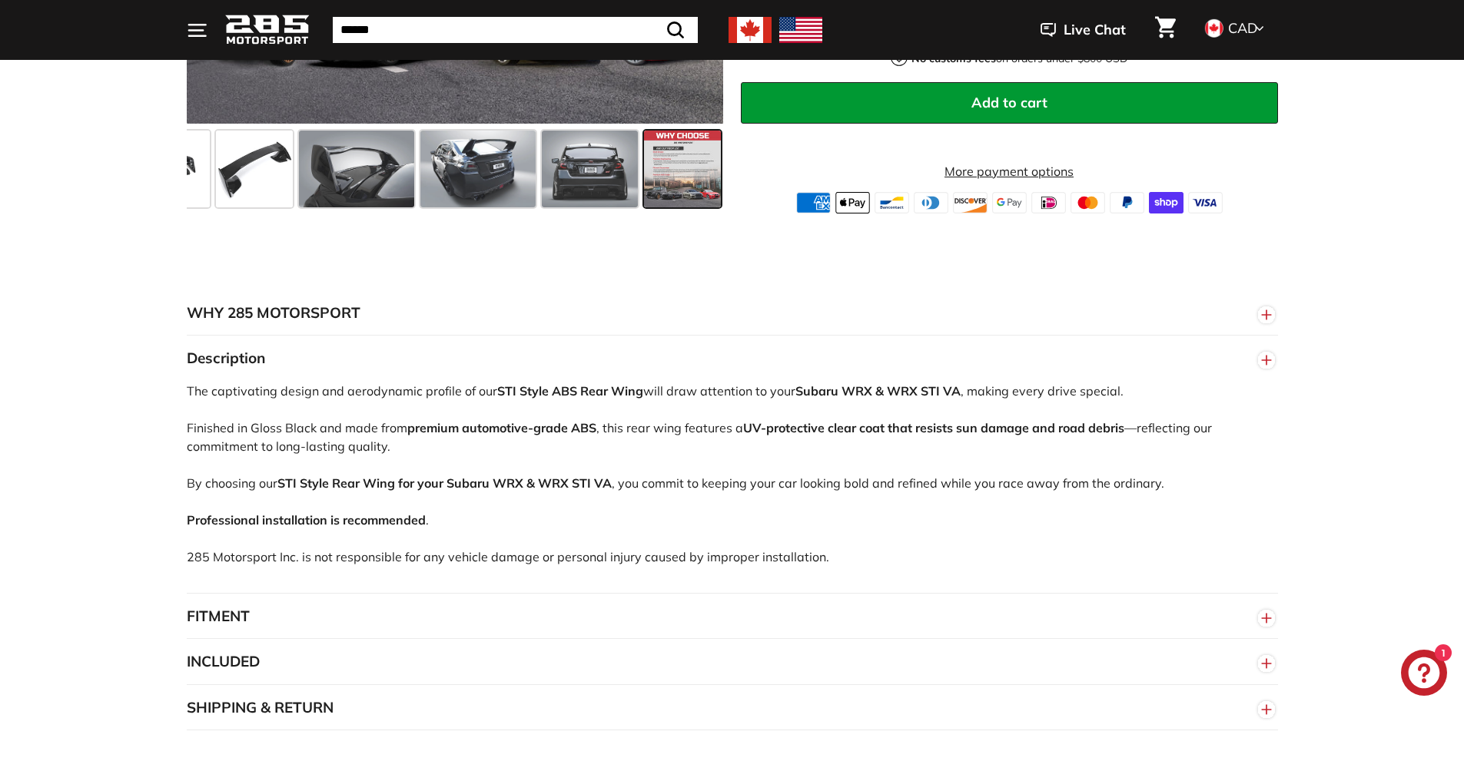
scroll to position [753, 0]
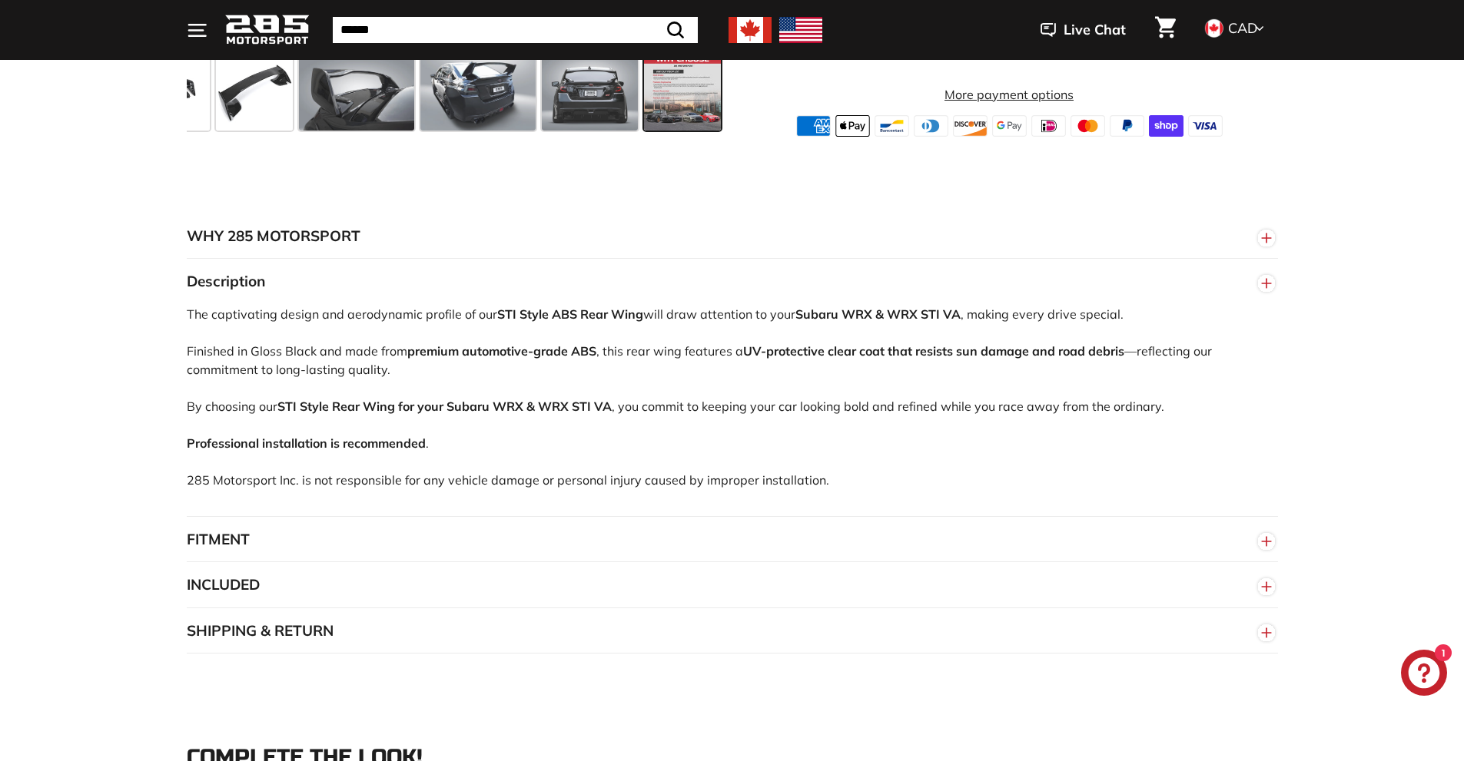
click at [577, 529] on button "FITMENT" at bounding box center [732, 540] width 1091 height 46
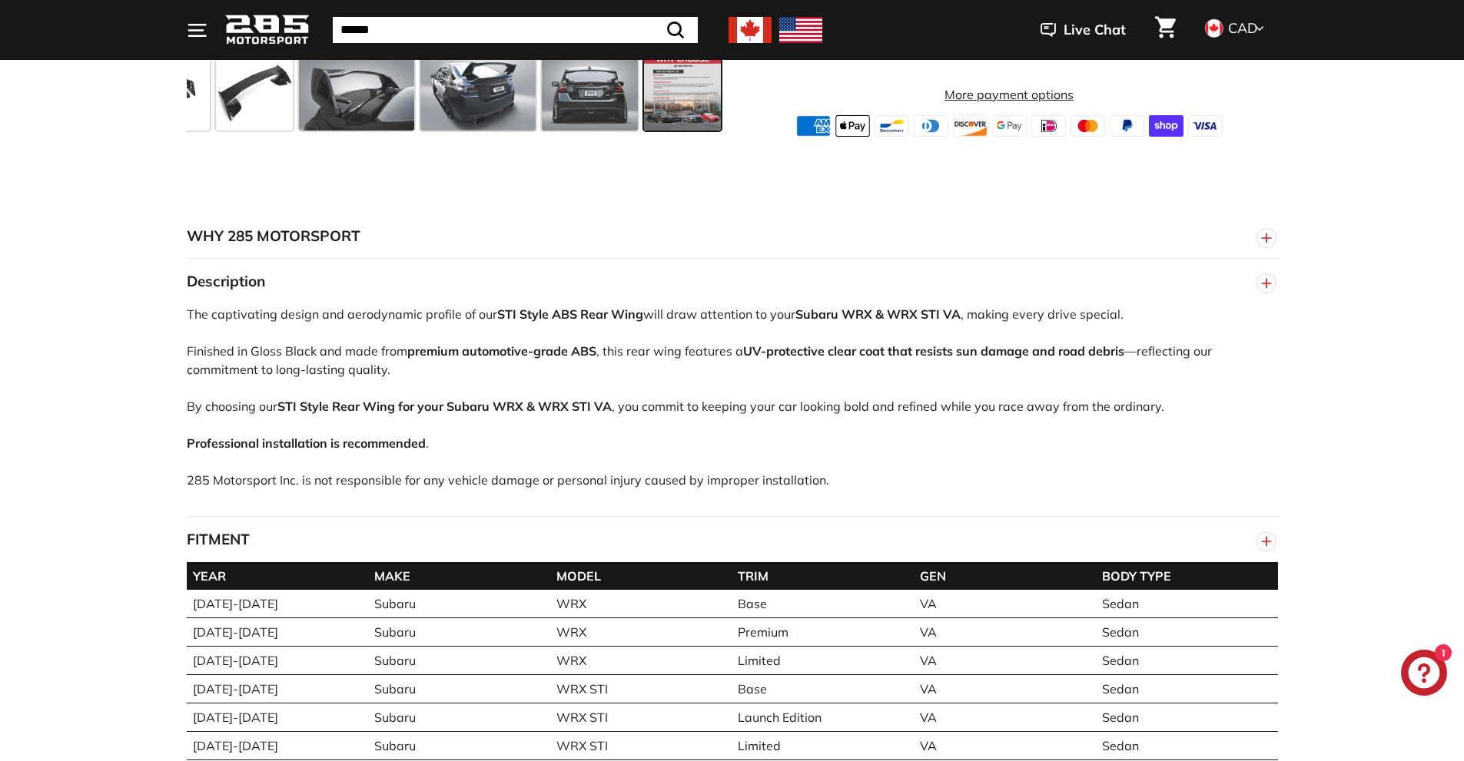
scroll to position [907, 0]
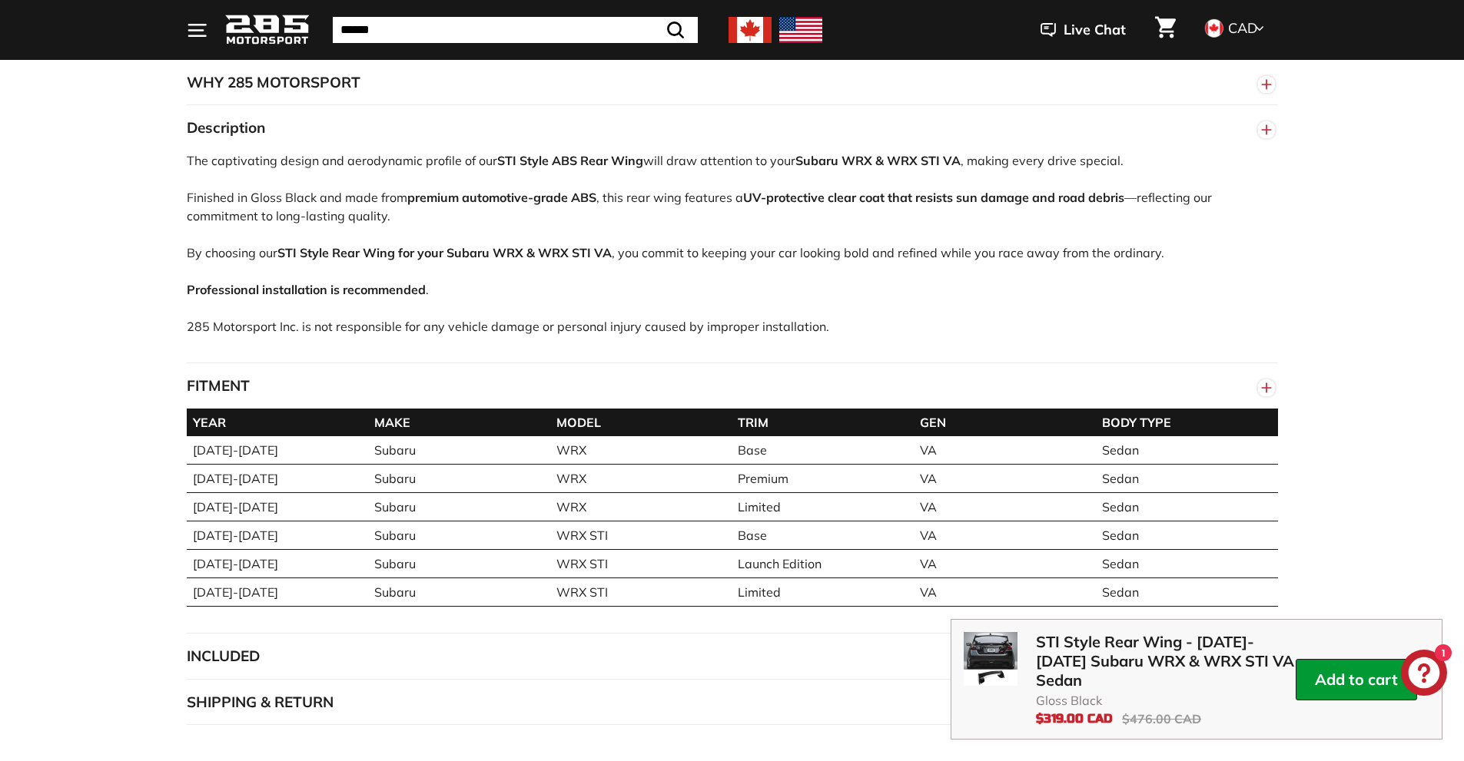
click at [345, 390] on button "FITMENT" at bounding box center [732, 386] width 1091 height 46
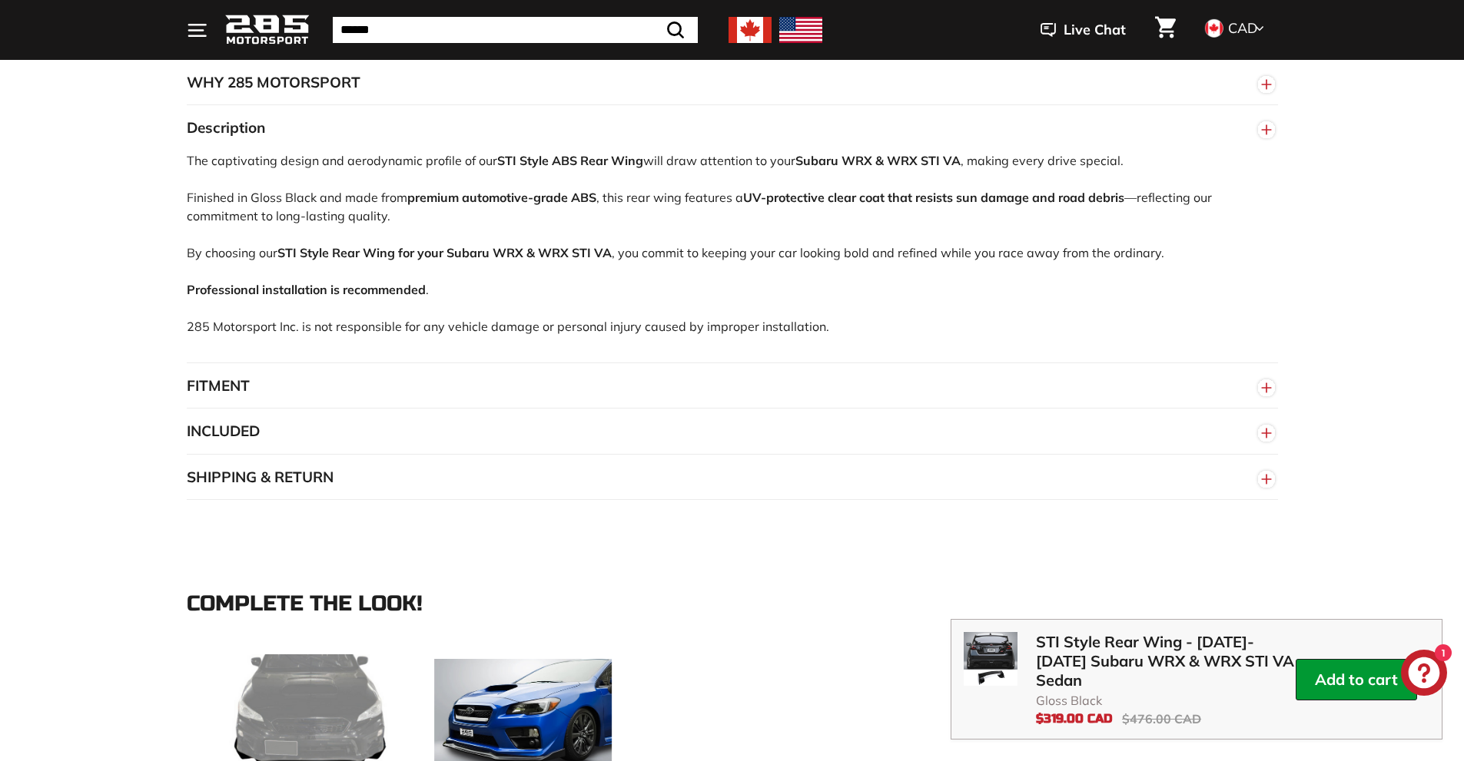
click at [308, 420] on button "INCLUDED" at bounding box center [732, 432] width 1091 height 46
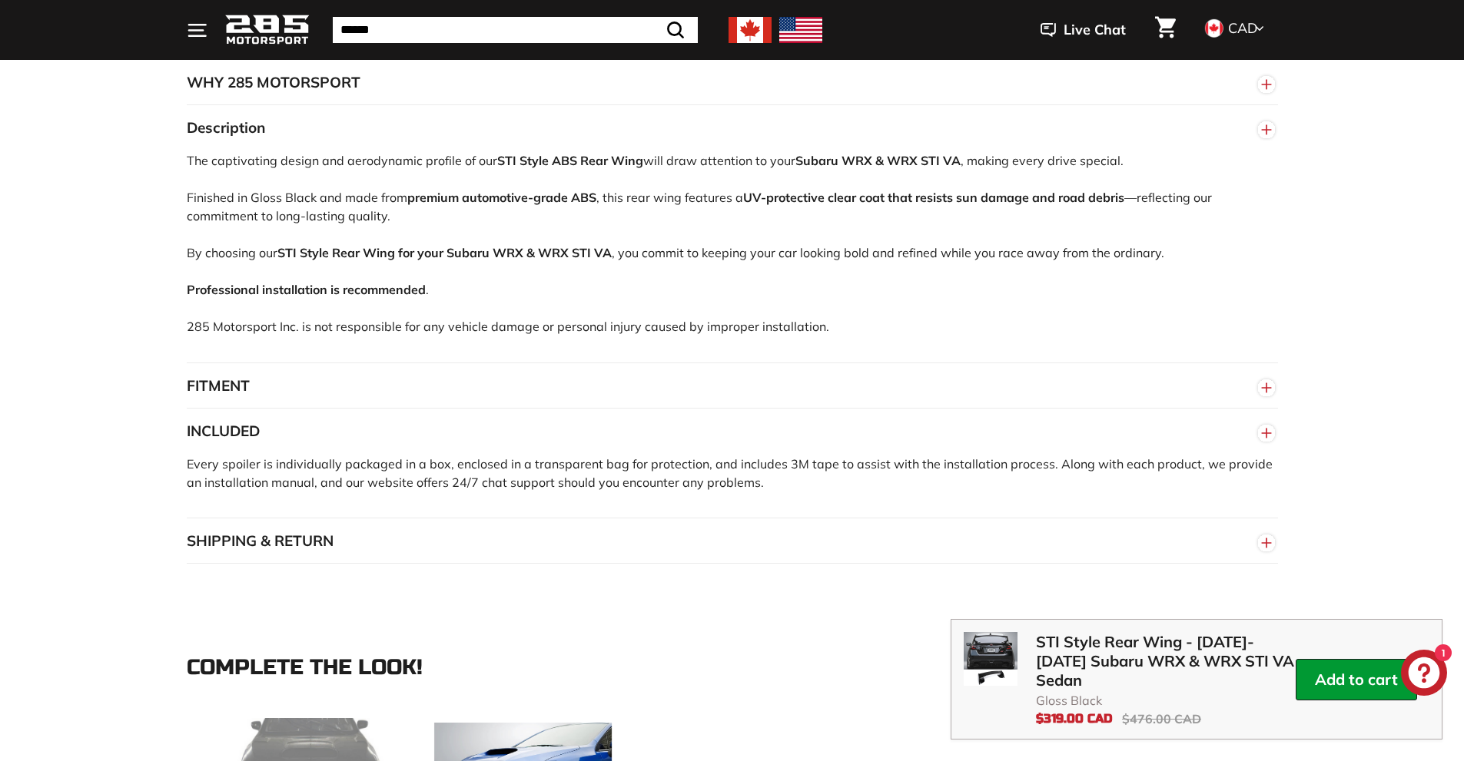
click at [746, 441] on button "INCLUDED" at bounding box center [732, 432] width 1091 height 46
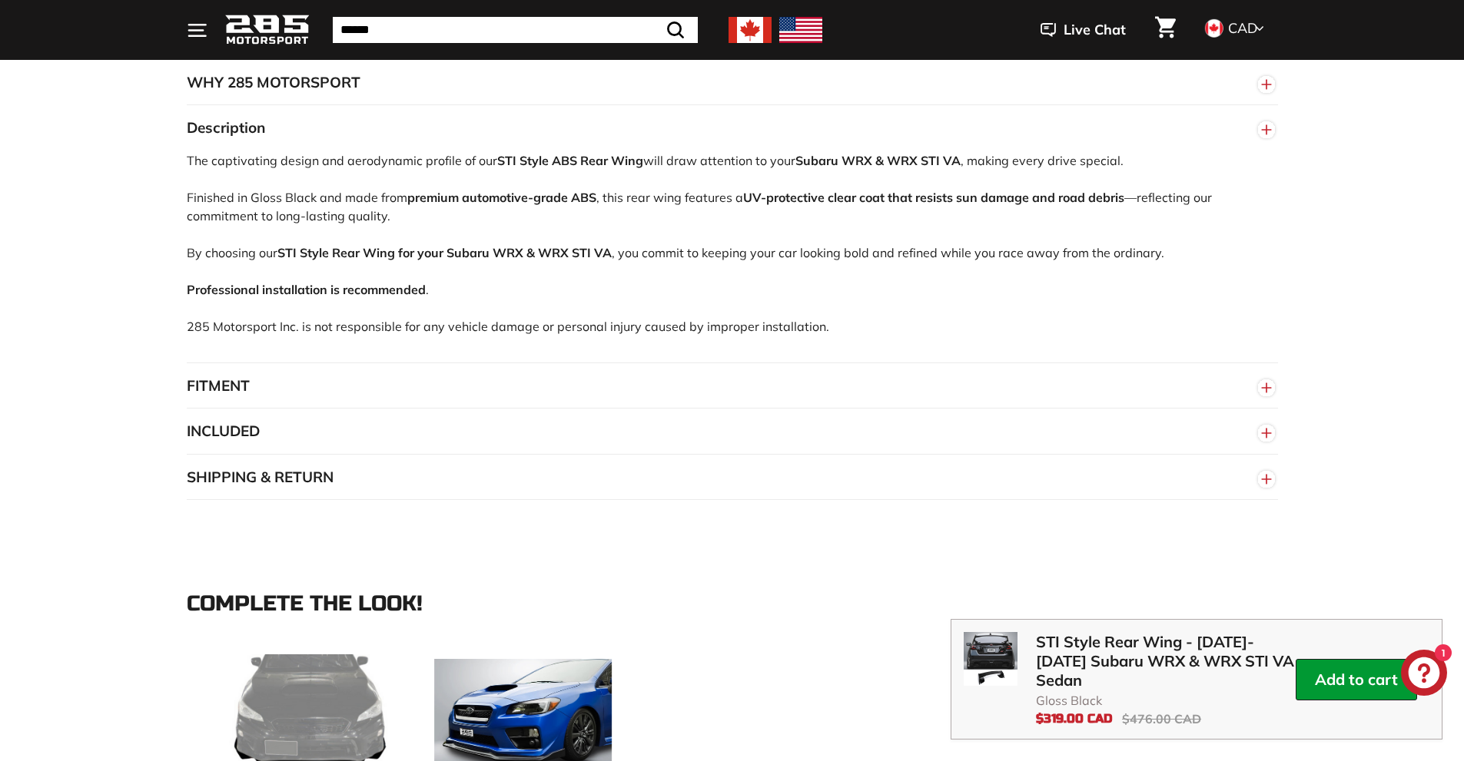
click at [428, 467] on button "SHIPPING & RETURN" at bounding box center [732, 478] width 1091 height 46
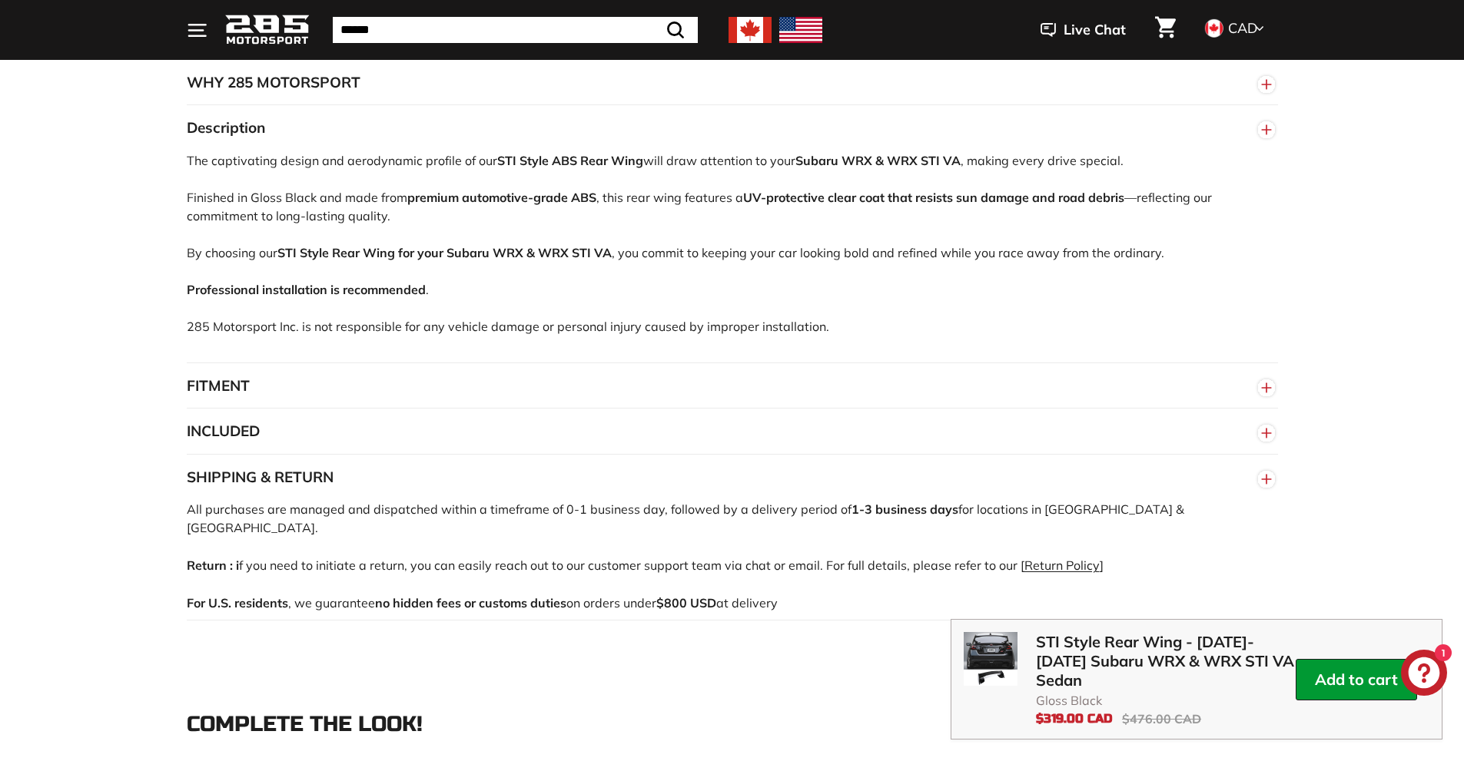
click at [427, 468] on button "SHIPPING & RETURN" at bounding box center [732, 478] width 1091 height 46
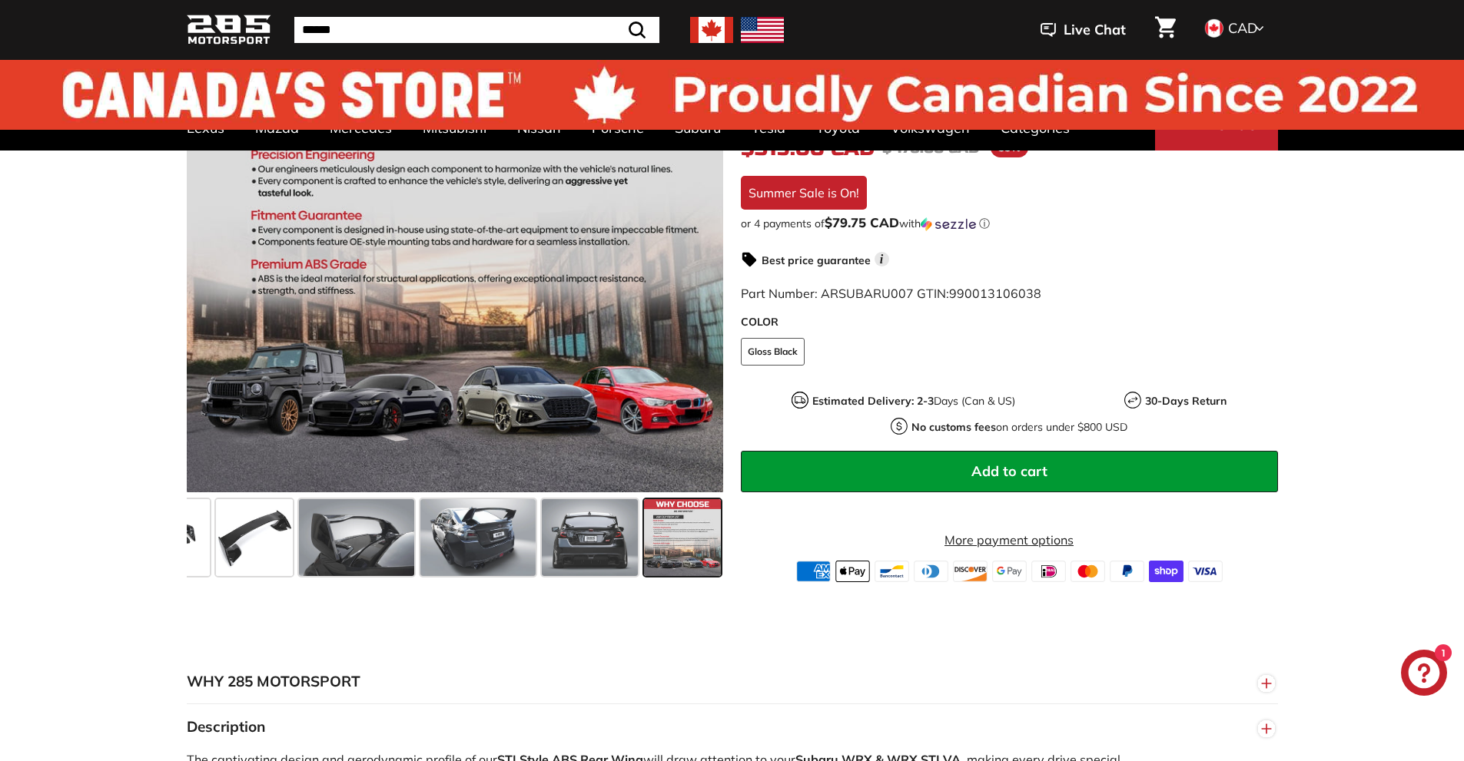
scroll to position [0, 0]
